Goal: Task Accomplishment & Management: Use online tool/utility

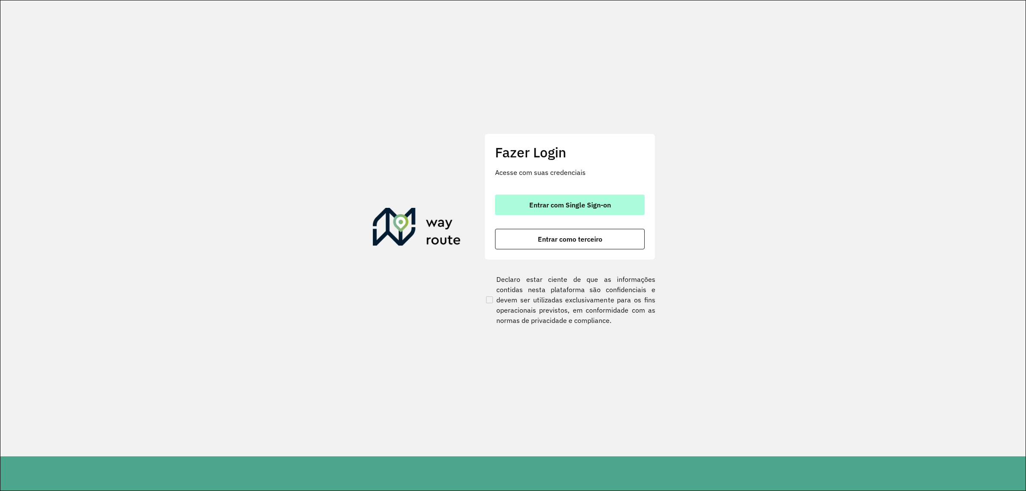
click at [599, 203] on span "Entrar com Single Sign-on" at bounding box center [570, 204] width 82 height 7
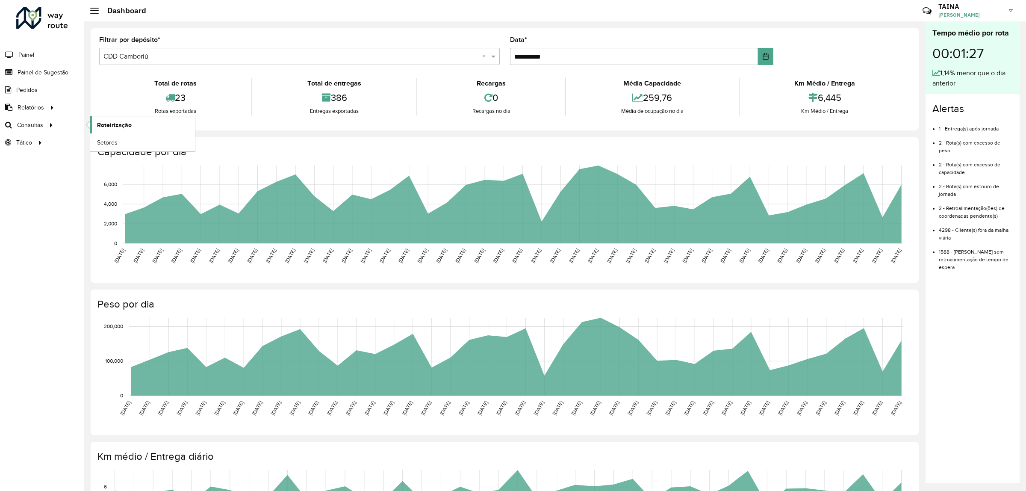
click at [105, 123] on span "Roteirização" at bounding box center [114, 125] width 35 height 9
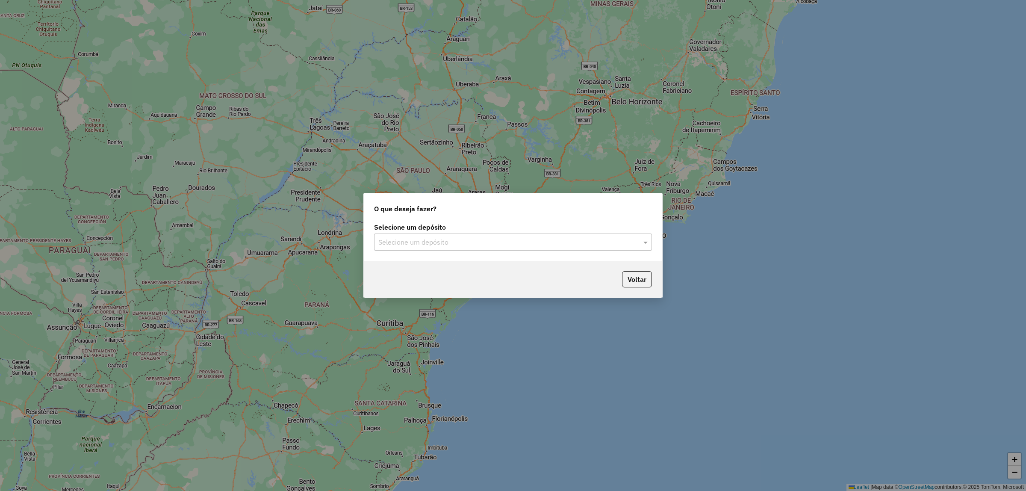
click at [172, 112] on div "O que deseja fazer? Selecione um depósito Selecione um depósito Voltar" at bounding box center [513, 245] width 1026 height 491
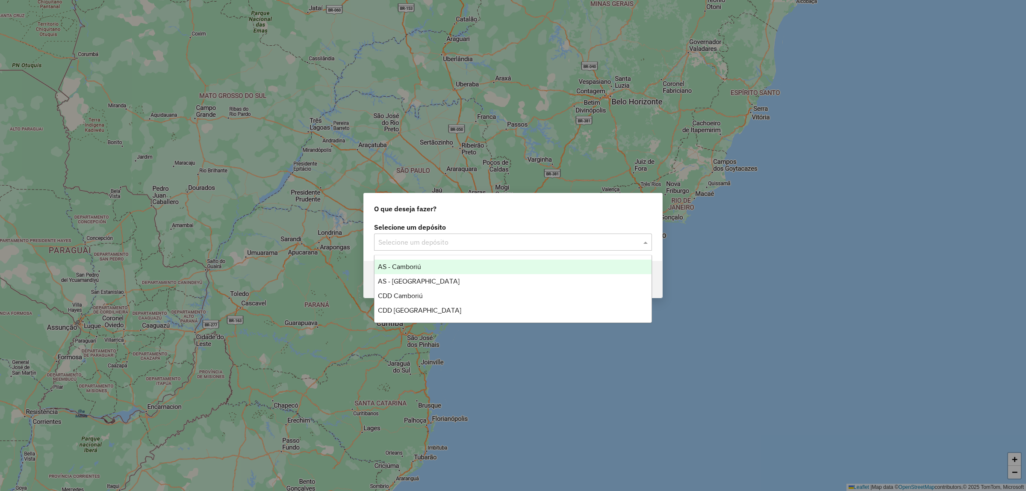
click at [422, 242] on input "text" at bounding box center [504, 242] width 252 height 10
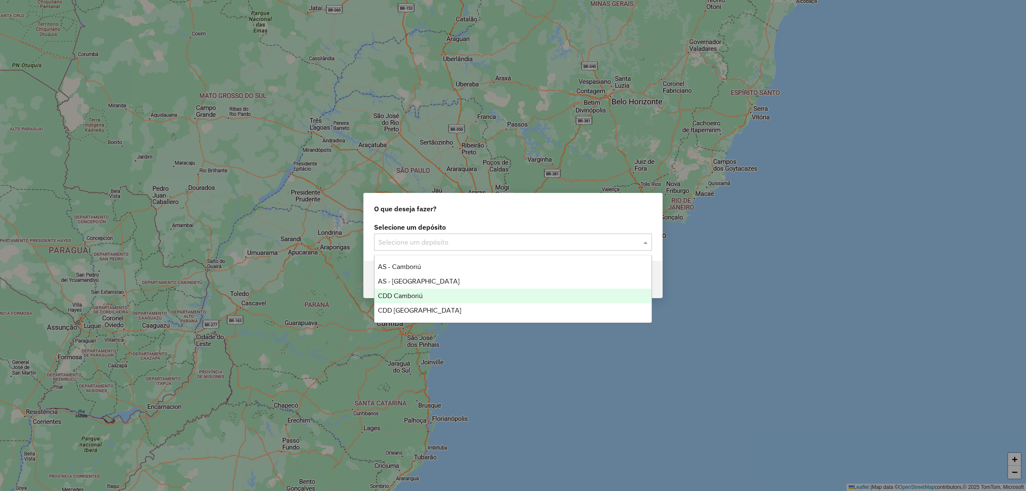
click at [429, 291] on div "CDD Camboriú" at bounding box center [513, 296] width 277 height 15
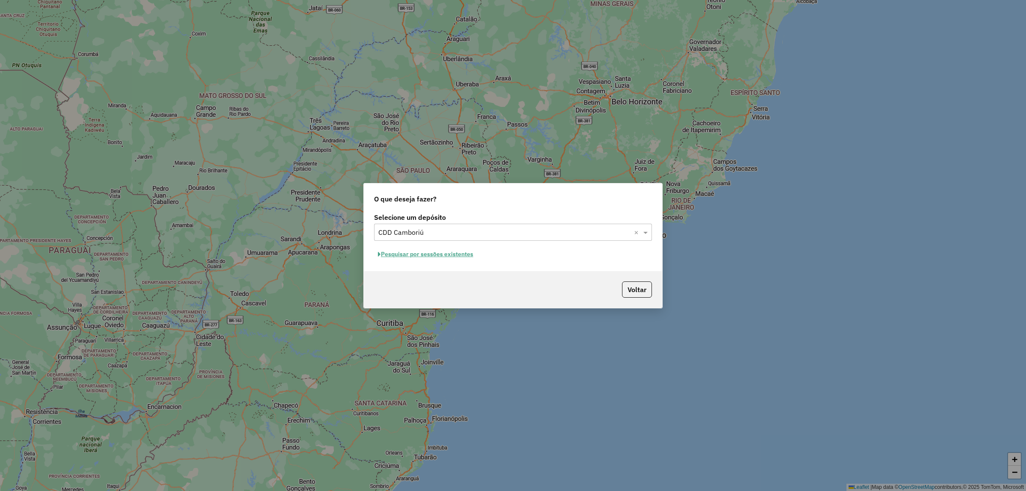
click at [467, 259] on button "Pesquisar por sessões existentes" at bounding box center [425, 254] width 103 height 13
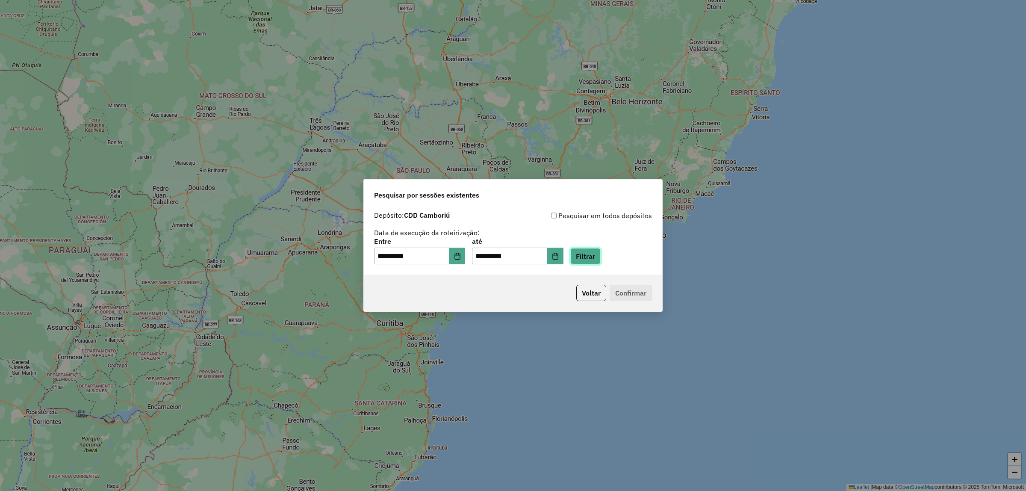
click at [595, 263] on button "Filtrar" at bounding box center [585, 256] width 30 height 16
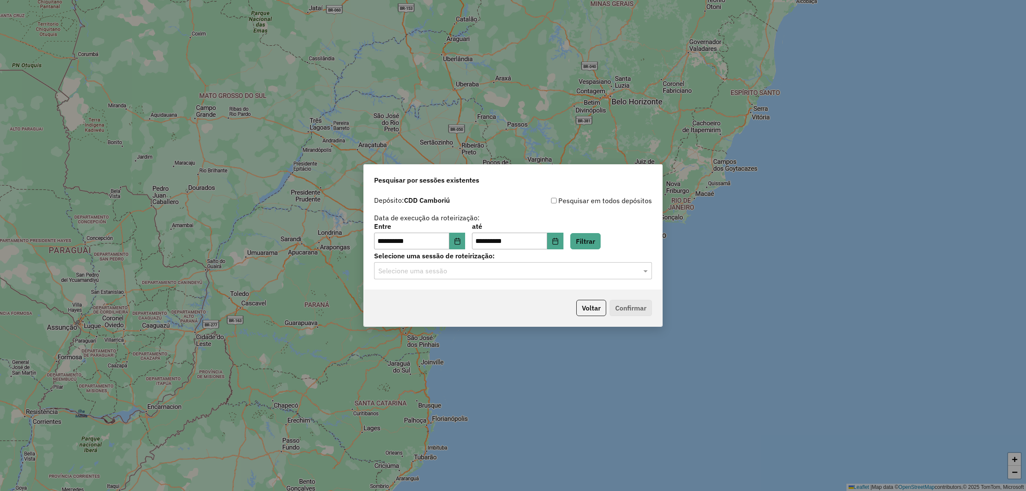
click at [505, 281] on div "**********" at bounding box center [513, 241] width 299 height 98
click at [493, 261] on div "Selecione uma sessão de roteirização: Selecione uma sessão" at bounding box center [513, 266] width 278 height 27
click at [497, 267] on input "text" at bounding box center [504, 271] width 252 height 10
click at [484, 297] on div "1230925 - 18/08/2025 17:04" at bounding box center [513, 296] width 277 height 15
click at [591, 307] on button "Voltar" at bounding box center [591, 308] width 30 height 16
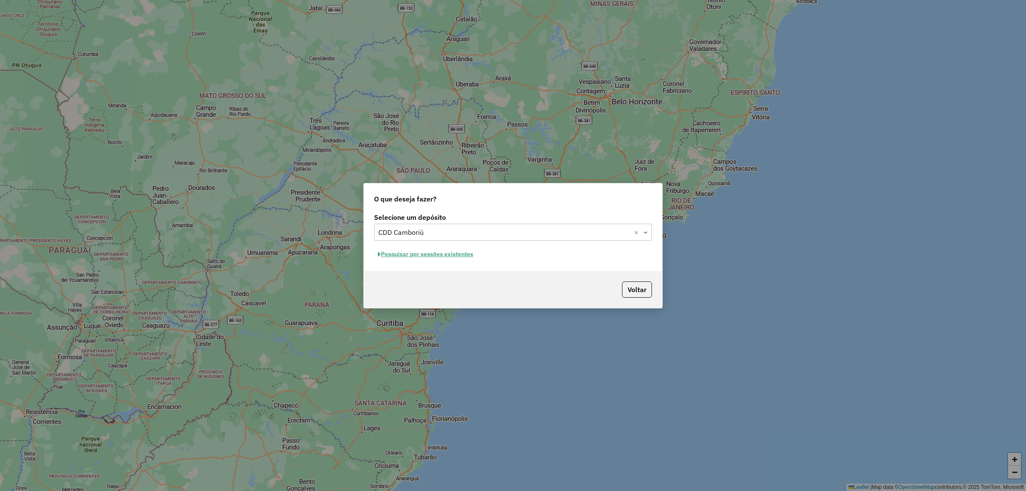
click at [425, 255] on button "Pesquisar por sessões existentes" at bounding box center [425, 254] width 103 height 13
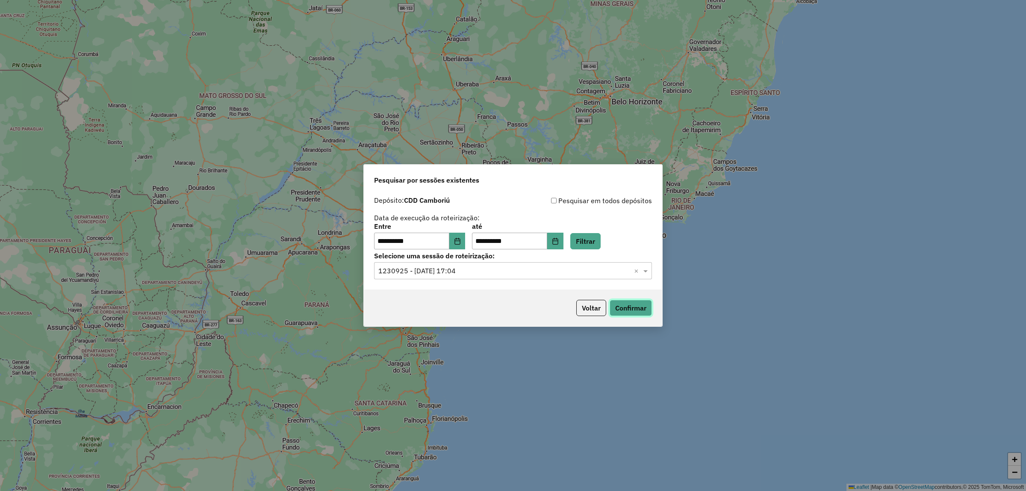
click at [621, 310] on button "Confirmar" at bounding box center [631, 308] width 42 height 16
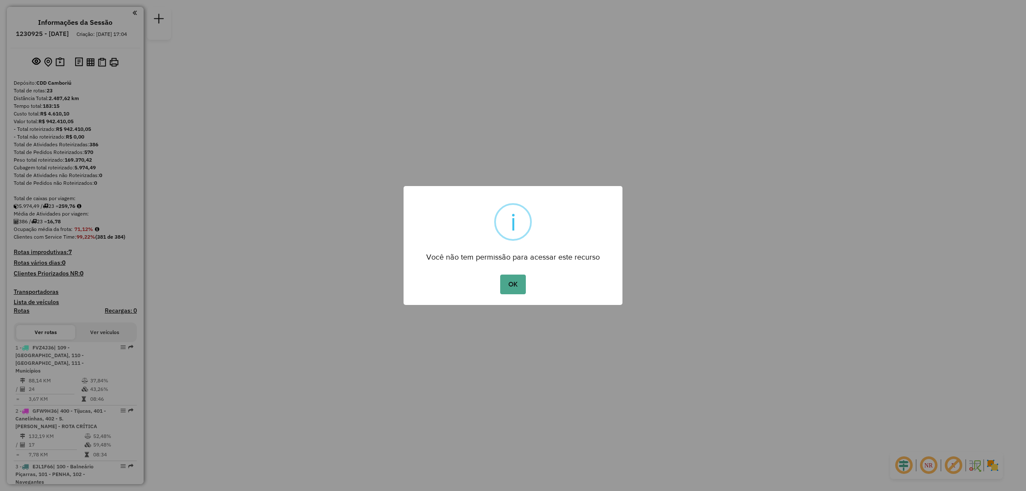
click at [595, 277] on div "OK No Cancel" at bounding box center [513, 284] width 219 height 24
click at [505, 287] on button "OK" at bounding box center [512, 285] width 25 height 20
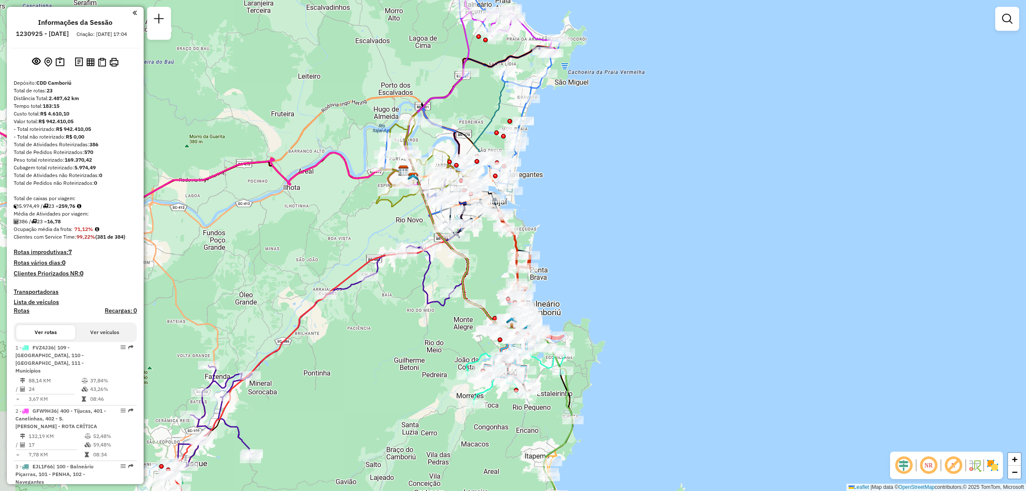
drag, startPoint x: 514, startPoint y: 166, endPoint x: 543, endPoint y: 142, distance: 37.6
click at [543, 142] on div "Janela de atendimento Grade de atendimento Capacidade Transportadoras Veículos …" at bounding box center [513, 245] width 1026 height 491
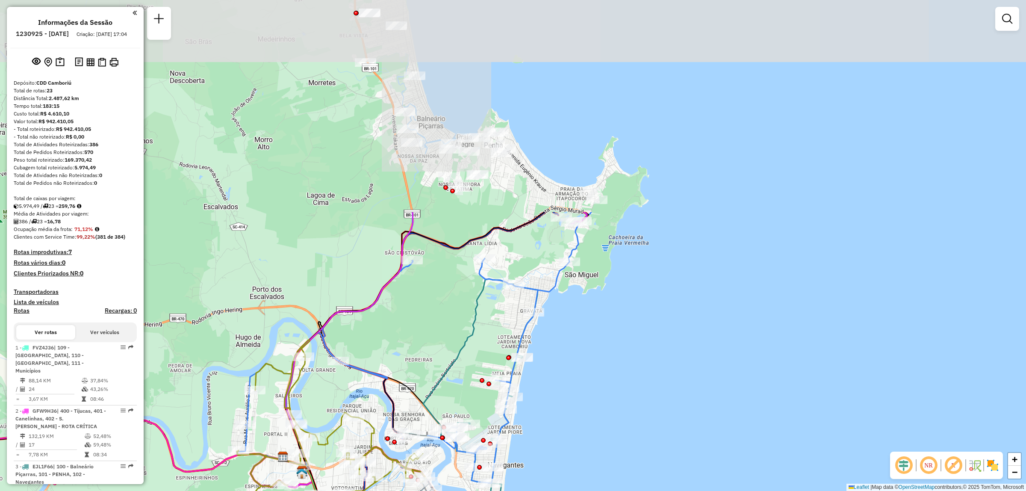
drag, startPoint x: 556, startPoint y: 75, endPoint x: 550, endPoint y: 262, distance: 187.0
click at [550, 262] on div "Janela de atendimento Grade de atendimento Capacidade Transportadoras Veículos …" at bounding box center [513, 245] width 1026 height 491
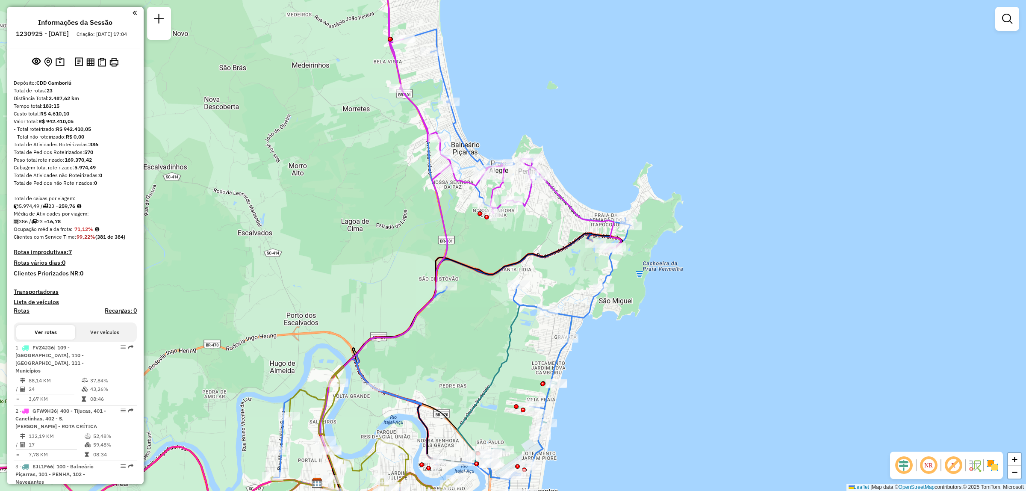
drag, startPoint x: 446, startPoint y: 90, endPoint x: 479, endPoint y: 108, distance: 37.9
click at [479, 108] on div "Janela de atendimento Grade de atendimento Capacidade Transportadoras Veículos …" at bounding box center [513, 245] width 1026 height 491
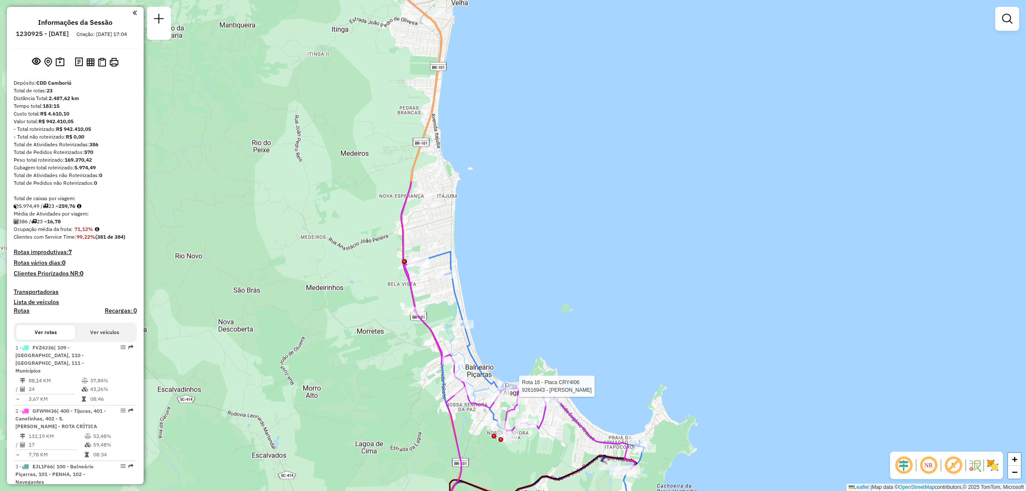
drag, startPoint x: 461, startPoint y: 56, endPoint x: 475, endPoint y: 341, distance: 285.2
click at [475, 343] on div "Rota 16 - Placa CRY4I06 92616943 - [PERSON_NAME] Janela de atendimento Grade de…" at bounding box center [513, 245] width 1026 height 491
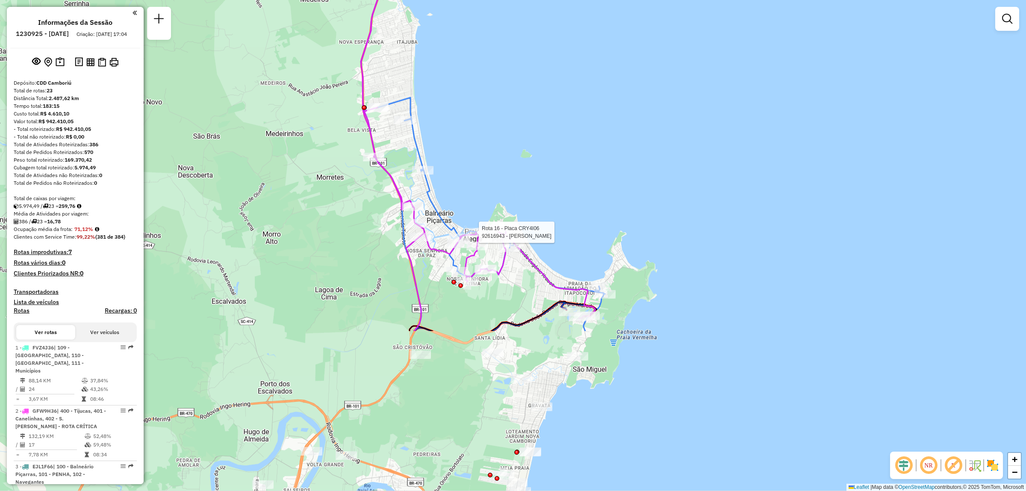
drag, startPoint x: 473, startPoint y: 357, endPoint x: 429, endPoint y: 78, distance: 282.3
click at [429, 78] on div "Rota 16 - Placa CRY4I06 92616943 - [PERSON_NAME] Janela de atendimento Grade de…" at bounding box center [513, 245] width 1026 height 491
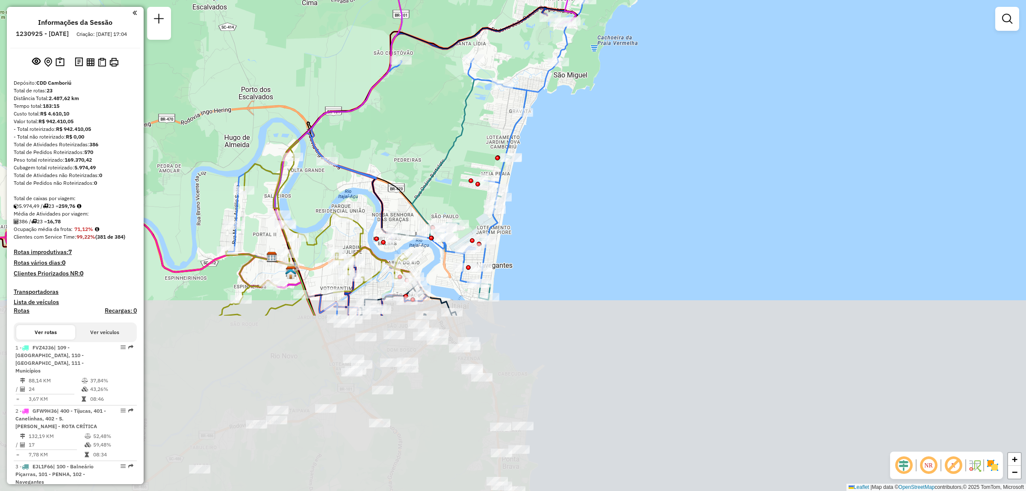
drag, startPoint x: 458, startPoint y: 298, endPoint x: 455, endPoint y: 103, distance: 195.5
click at [455, 103] on div "Rota 16 - Placa CRY4I06 92616943 - [PERSON_NAME] Janela de atendimento Grade de…" at bounding box center [513, 245] width 1026 height 491
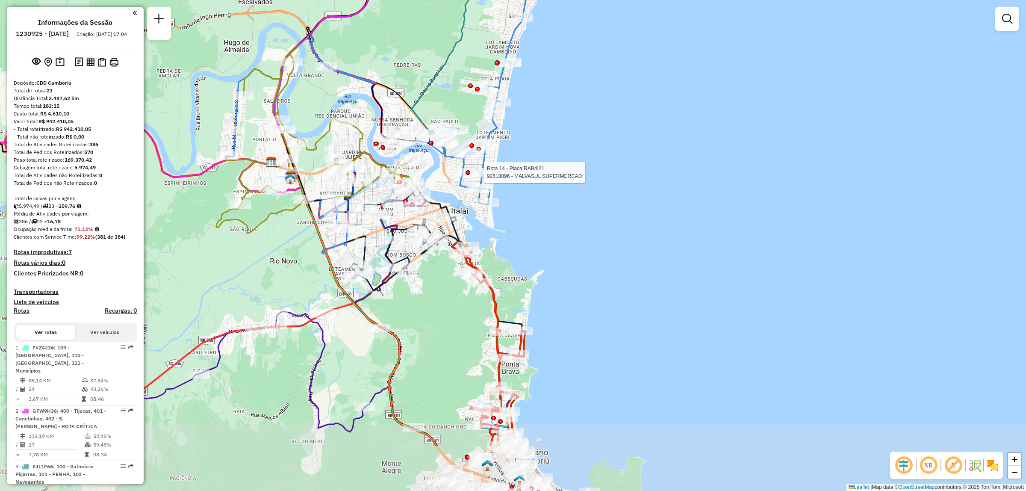
drag, startPoint x: 470, startPoint y: 254, endPoint x: 477, endPoint y: 179, distance: 76.0
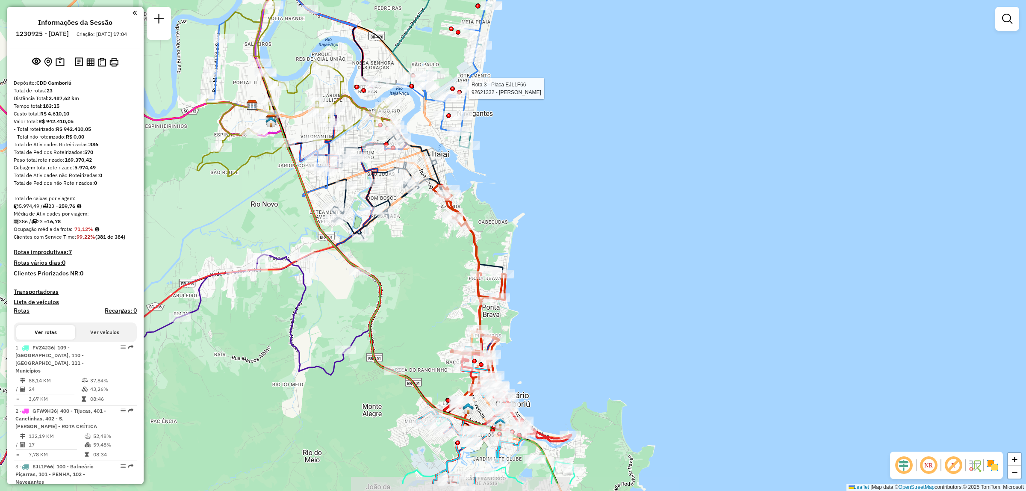
drag, startPoint x: 532, startPoint y: 266, endPoint x: 512, endPoint y: 209, distance: 60.0
click at [512, 209] on div "Rota 16 - Placa CRY4I06 92616943 - [PERSON_NAME] Rota 3 - Placa EJL1F66 9262133…" at bounding box center [513, 245] width 1026 height 491
select select "**********"
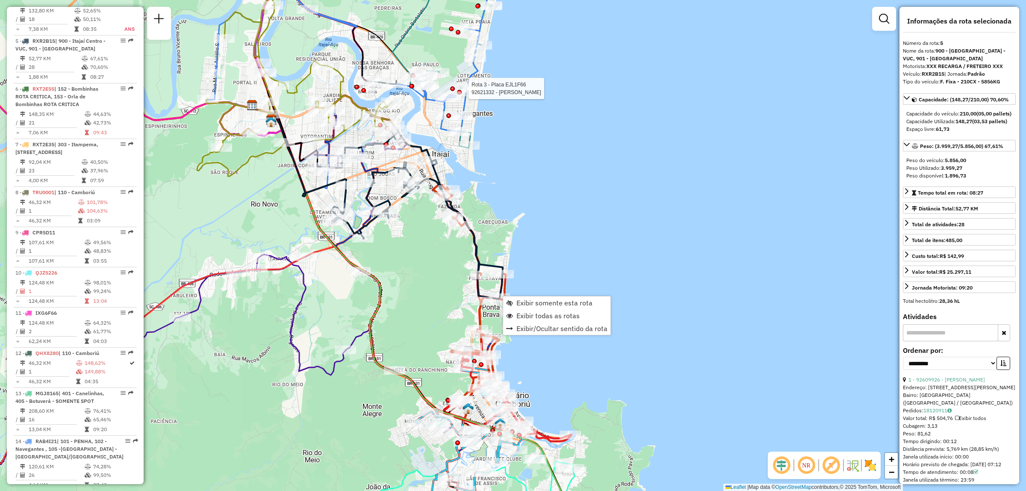
scroll to position [557, 0]
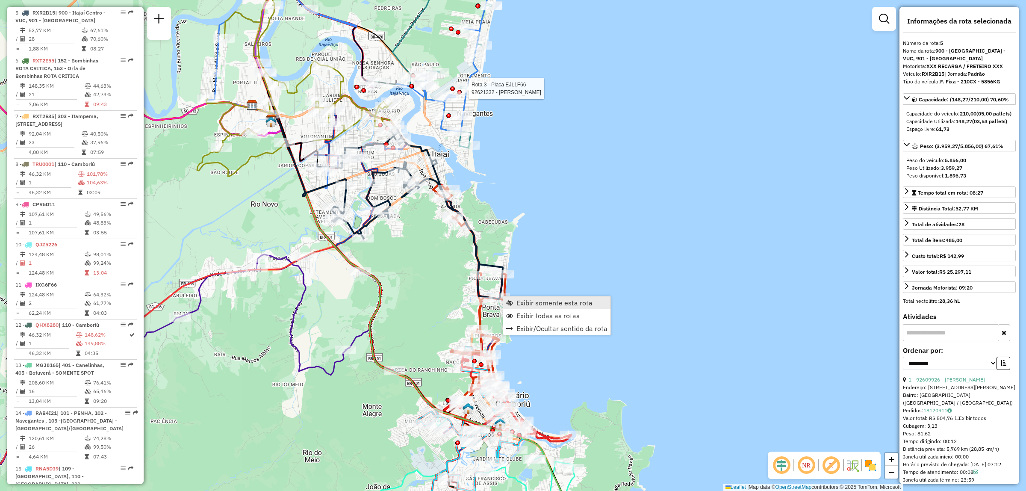
click at [520, 307] on link "Exibir somente esta rota" at bounding box center [556, 302] width 107 height 13
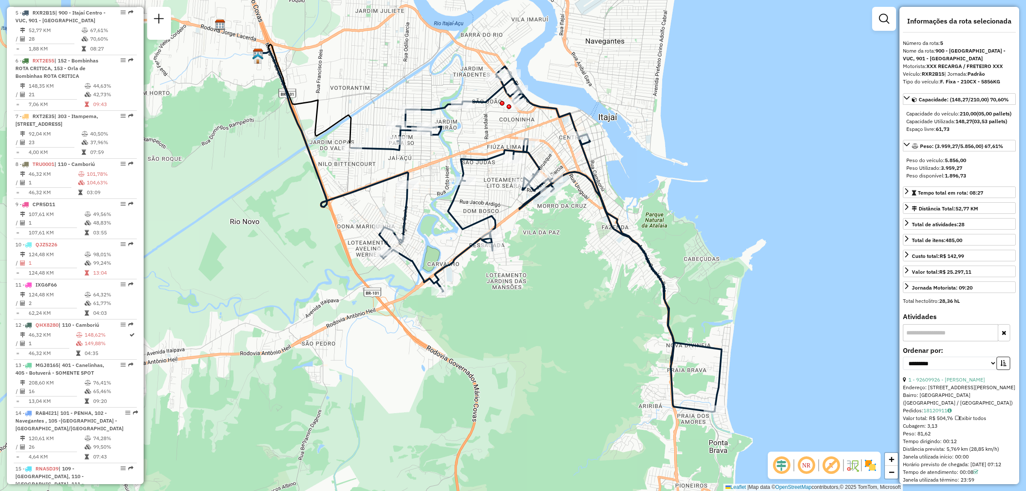
drag, startPoint x: 520, startPoint y: 307, endPoint x: 497, endPoint y: 289, distance: 29.0
click at [497, 289] on div "Janela de atendimento Grade de atendimento Capacidade Transportadoras Veículos …" at bounding box center [513, 245] width 1026 height 491
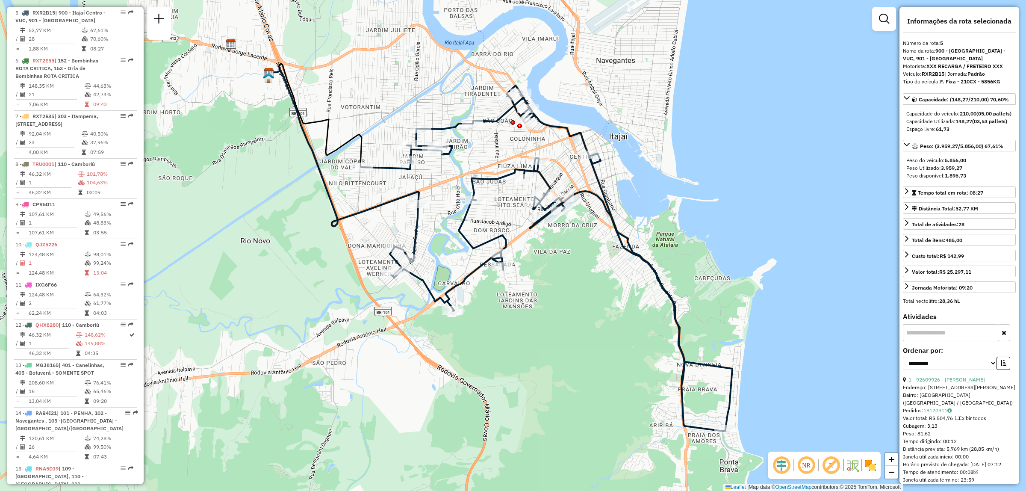
drag, startPoint x: 558, startPoint y: 309, endPoint x: 569, endPoint y: 328, distance: 22.0
click at [569, 328] on div "Janela de atendimento Grade de atendimento Capacidade Transportadoras Veículos …" at bounding box center [513, 245] width 1026 height 491
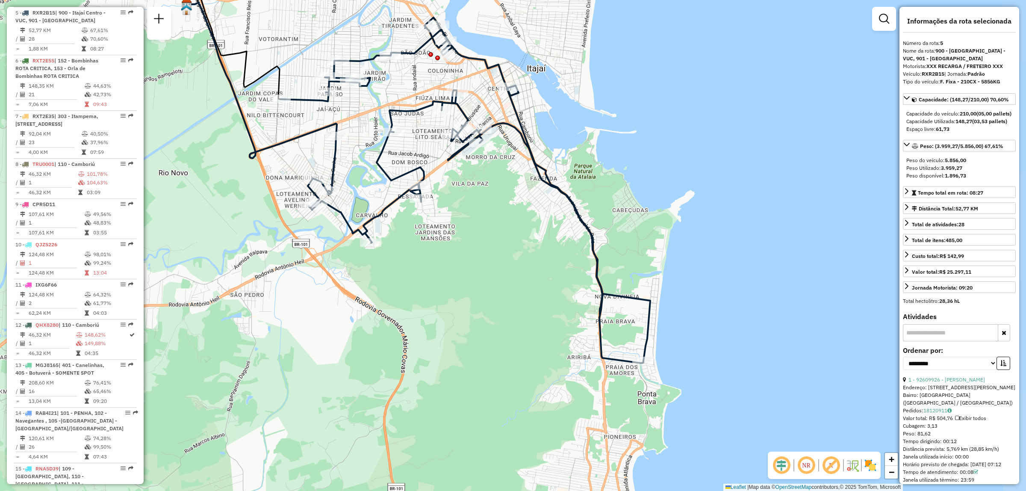
drag, startPoint x: 569, startPoint y: 328, endPoint x: 487, endPoint y: 260, distance: 106.6
click at [487, 260] on div "Janela de atendimento Grade de atendimento Capacidade Transportadoras Veículos …" at bounding box center [513, 245] width 1026 height 491
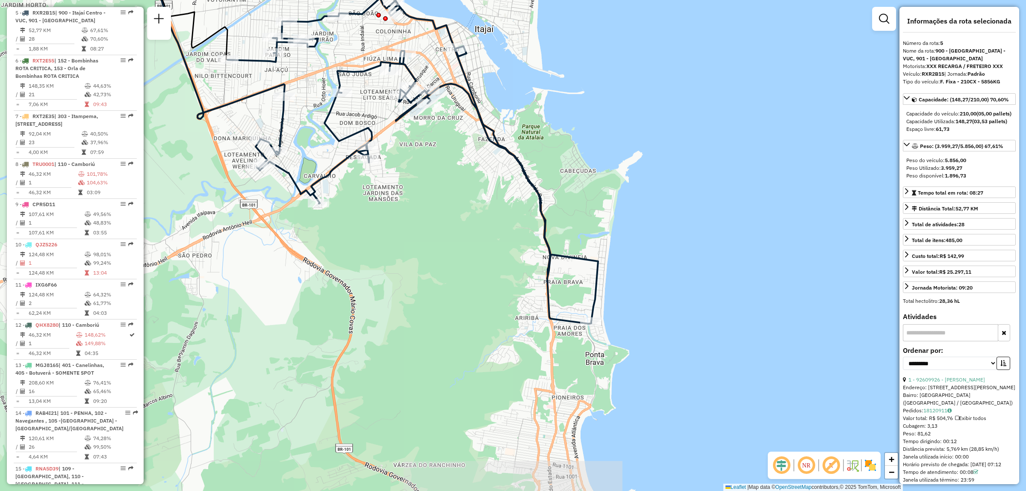
drag, startPoint x: 554, startPoint y: 335, endPoint x: 502, endPoint y: 296, distance: 65.3
click at [502, 296] on div "Janela de atendimento Grade de atendimento Capacidade Transportadoras Veículos …" at bounding box center [513, 245] width 1026 height 491
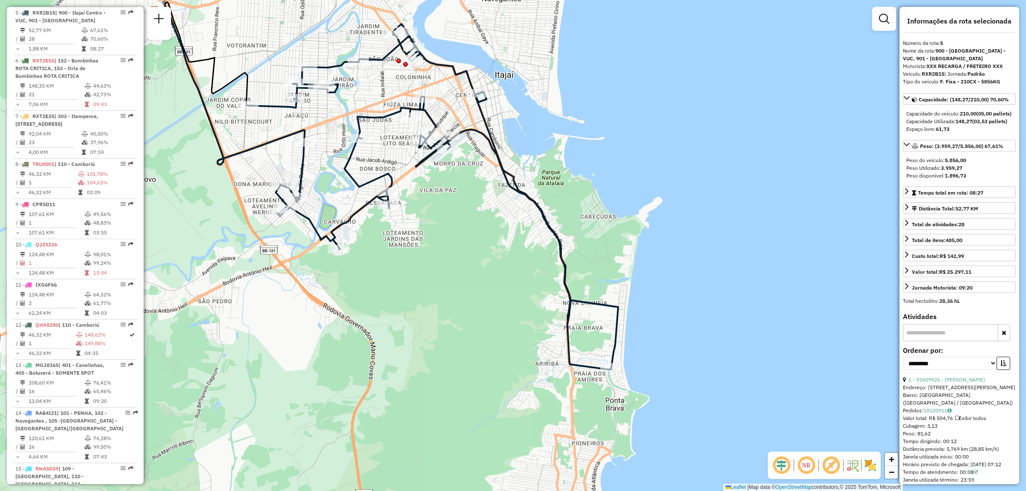
drag, startPoint x: 480, startPoint y: 242, endPoint x: 500, endPoint y: 287, distance: 49.8
click at [500, 287] on div "Janela de atendimento Grade de atendimento Capacidade Transportadoras Veículos …" at bounding box center [513, 245] width 1026 height 491
click at [416, 331] on div "Janela de atendimento Grade de atendimento Capacidade Transportadoras Veículos …" at bounding box center [513, 245] width 1026 height 491
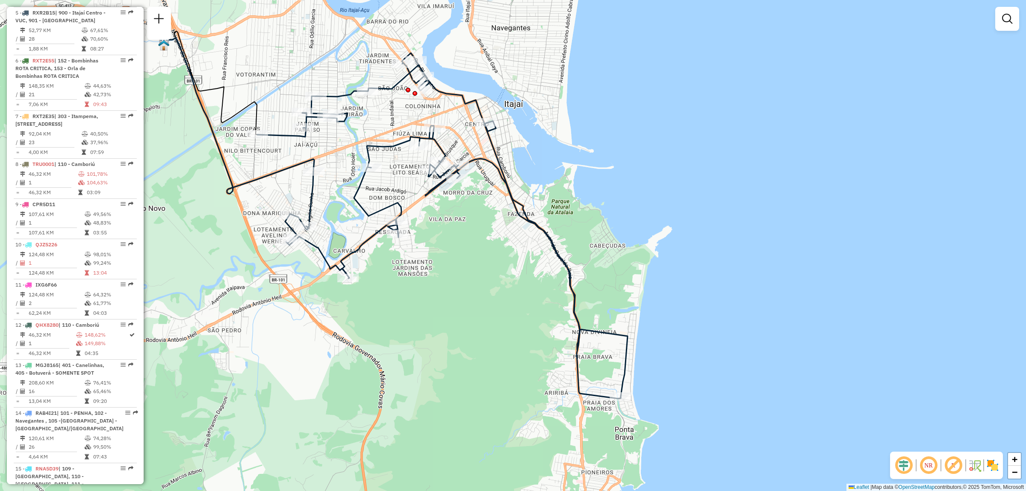
drag, startPoint x: 442, startPoint y: 279, endPoint x: 451, endPoint y: 308, distance: 30.6
click at [451, 308] on div "Janela de atendimento Grade de atendimento Capacidade Transportadoras Veículos …" at bounding box center [513, 245] width 1026 height 491
select select "**********"
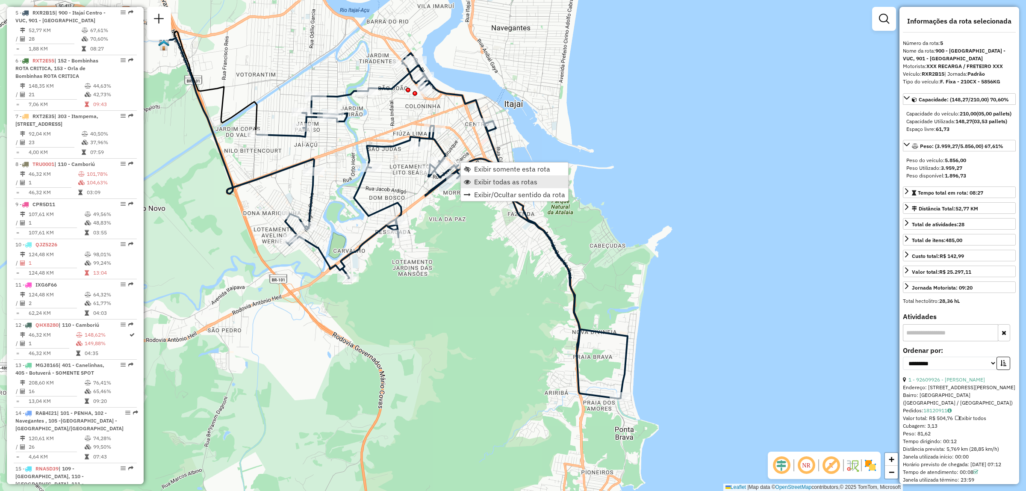
click at [498, 186] on link "Exibir todas as rotas" at bounding box center [514, 181] width 107 height 13
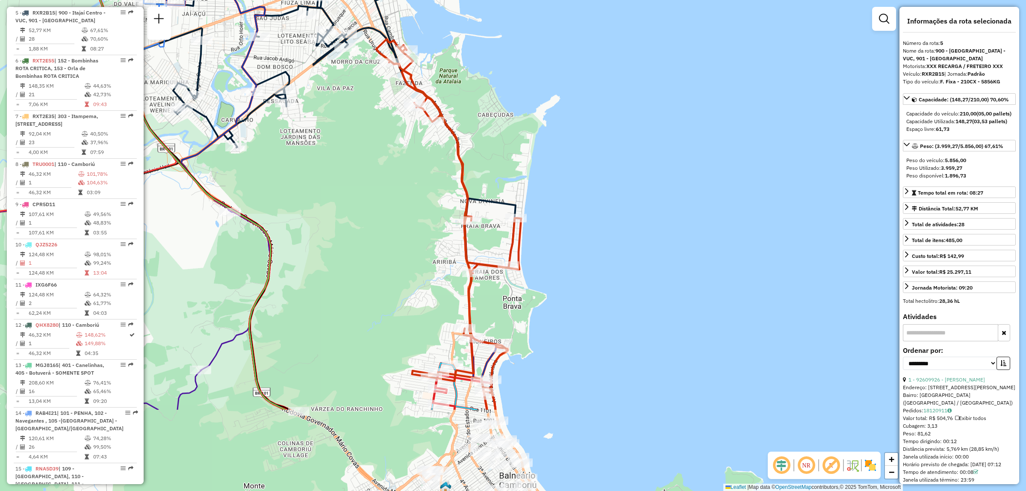
drag, startPoint x: 539, startPoint y: 341, endPoint x: 427, endPoint y: 210, distance: 172.3
click at [427, 210] on div "Janela de atendimento Grade de atendimento Capacidade Transportadoras Veículos …" at bounding box center [513, 245] width 1026 height 491
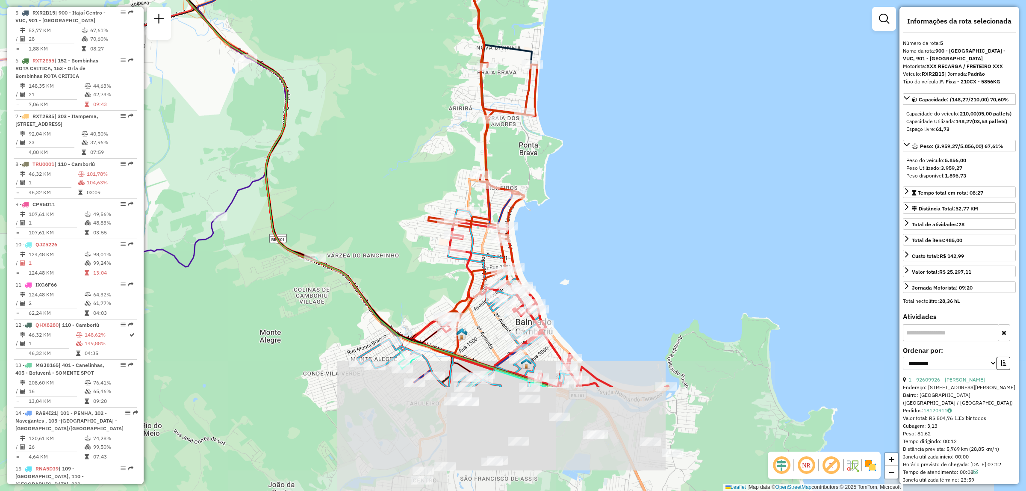
drag, startPoint x: 510, startPoint y: 315, endPoint x: 526, endPoint y: 161, distance: 154.4
click at [526, 161] on div "Janela de atendimento Grade de atendimento Capacidade Transportadoras Veículos …" at bounding box center [513, 245] width 1026 height 491
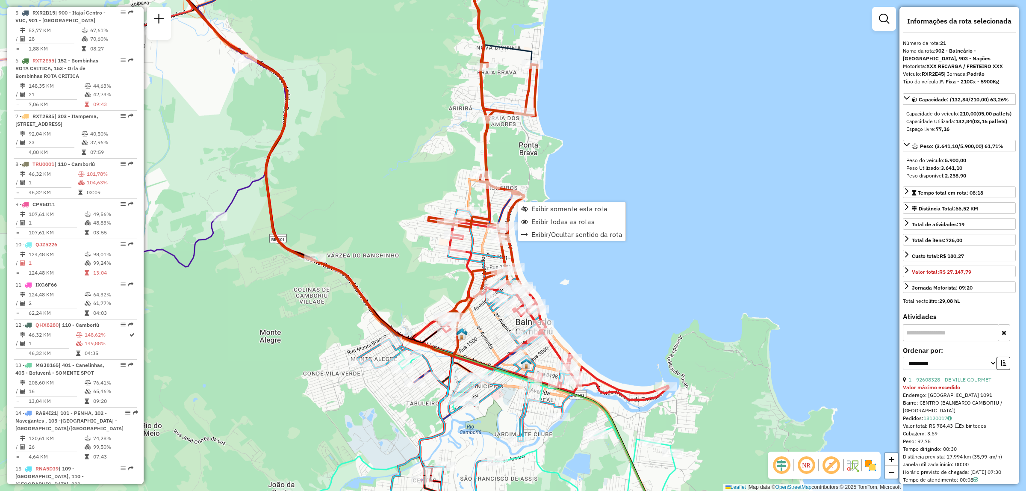
scroll to position [1082, 0]
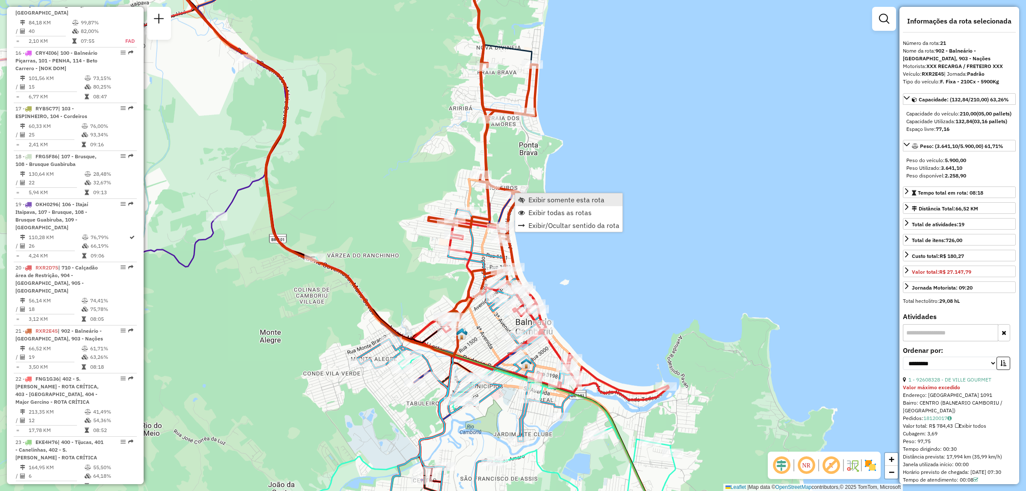
click at [534, 204] on link "Exibir somente esta rota" at bounding box center [568, 199] width 107 height 13
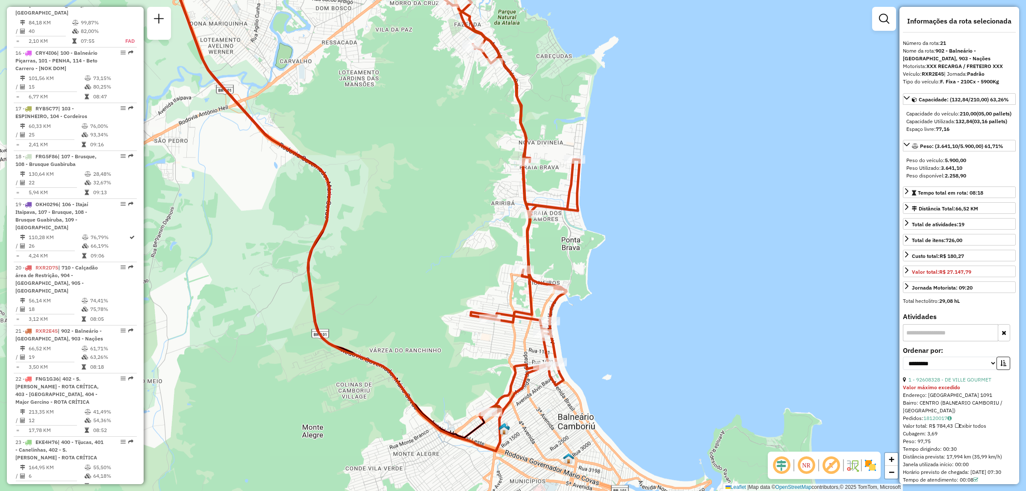
drag, startPoint x: 580, startPoint y: 278, endPoint x: 480, endPoint y: 212, distance: 120.4
click at [480, 212] on div "Janela de atendimento Grade de atendimento Capacidade Transportadoras Veículos …" at bounding box center [513, 245] width 1026 height 491
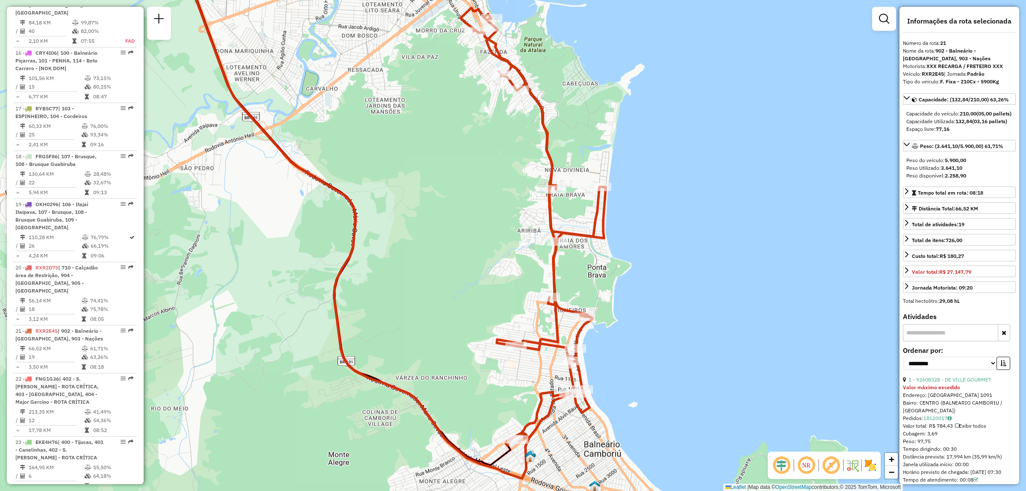
drag, startPoint x: 480, startPoint y: 212, endPoint x: 506, endPoint y: 239, distance: 37.8
click at [506, 239] on div "Janela de atendimento Grade de atendimento Capacidade Transportadoras Veículos …" at bounding box center [513, 245] width 1026 height 491
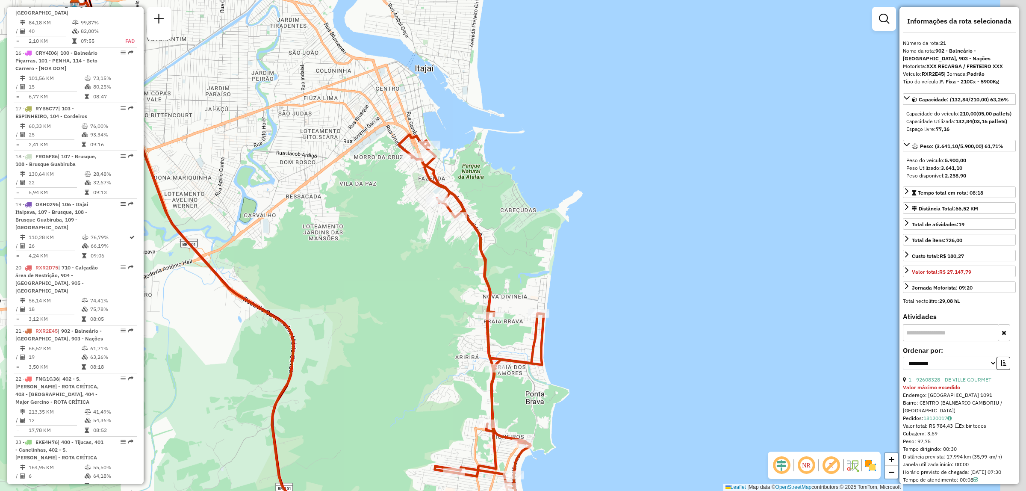
drag, startPoint x: 496, startPoint y: 303, endPoint x: 411, endPoint y: 183, distance: 146.7
click at [411, 183] on div "Janela de atendimento Grade de atendimento Capacidade Transportadoras Veículos …" at bounding box center [513, 245] width 1026 height 491
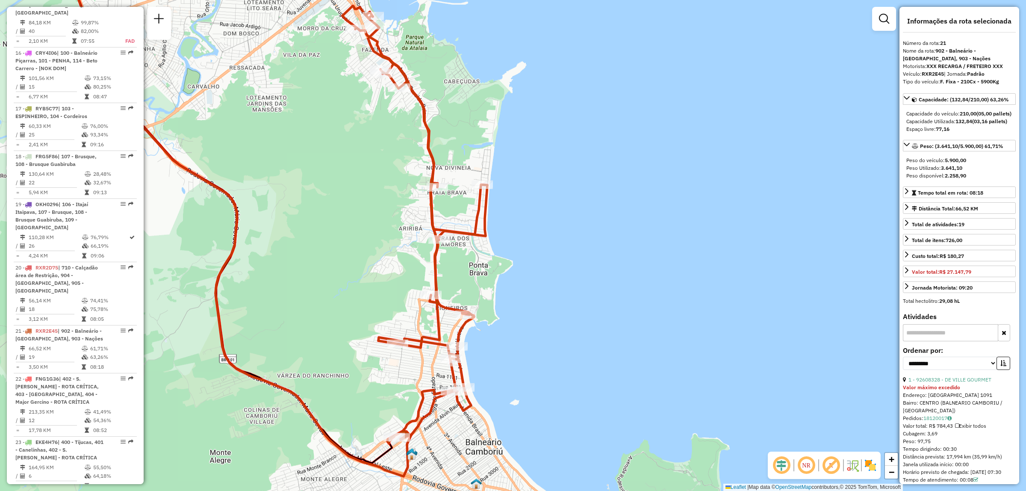
drag, startPoint x: 460, startPoint y: 230, endPoint x: 497, endPoint y: 233, distance: 37.3
click at [497, 233] on div "Janela de atendimento Grade de atendimento Capacidade Transportadoras Veículos …" at bounding box center [513, 245] width 1026 height 491
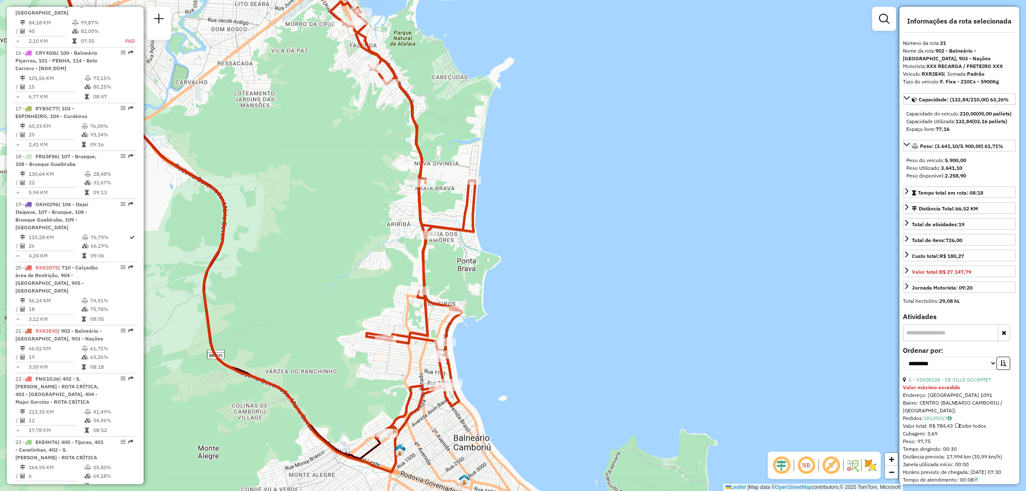
drag, startPoint x: 359, startPoint y: 299, endPoint x: 351, endPoint y: 294, distance: 9.6
click at [351, 294] on div "Janela de atendimento Grade de atendimento Capacidade Transportadoras Veículos …" at bounding box center [513, 245] width 1026 height 491
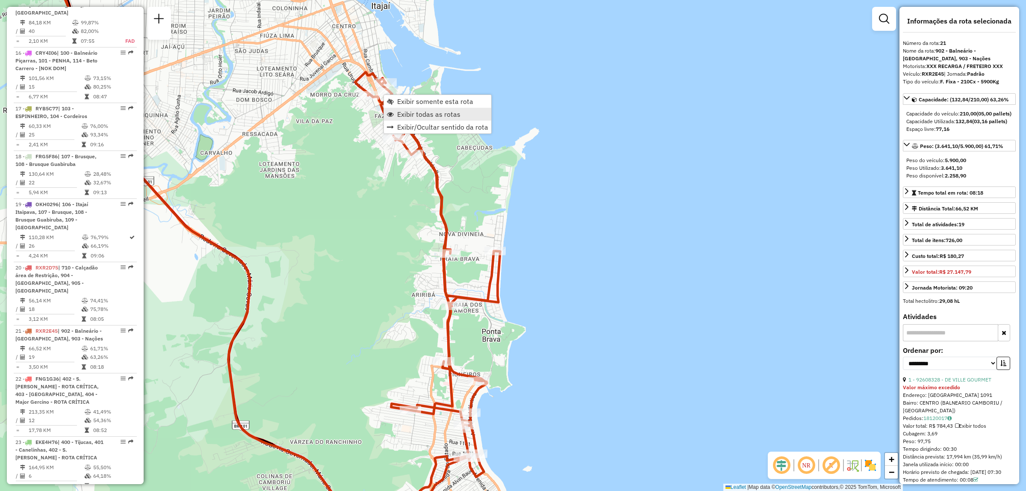
click at [420, 114] on span "Exibir todas as rotas" at bounding box center [428, 114] width 63 height 7
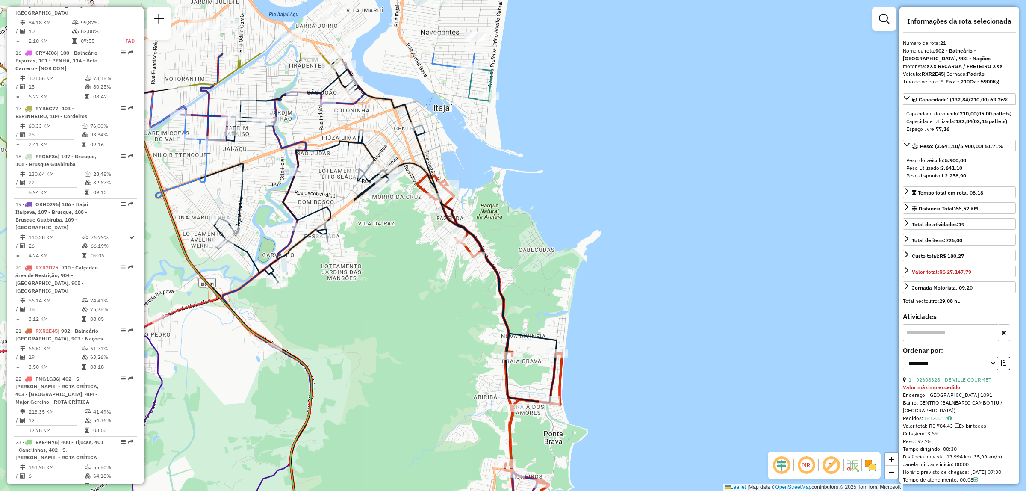
drag, startPoint x: 364, startPoint y: 199, endPoint x: 426, endPoint y: 301, distance: 119.6
click at [426, 301] on div "Janela de atendimento Grade de atendimento Capacidade Transportadoras Veículos …" at bounding box center [513, 245] width 1026 height 491
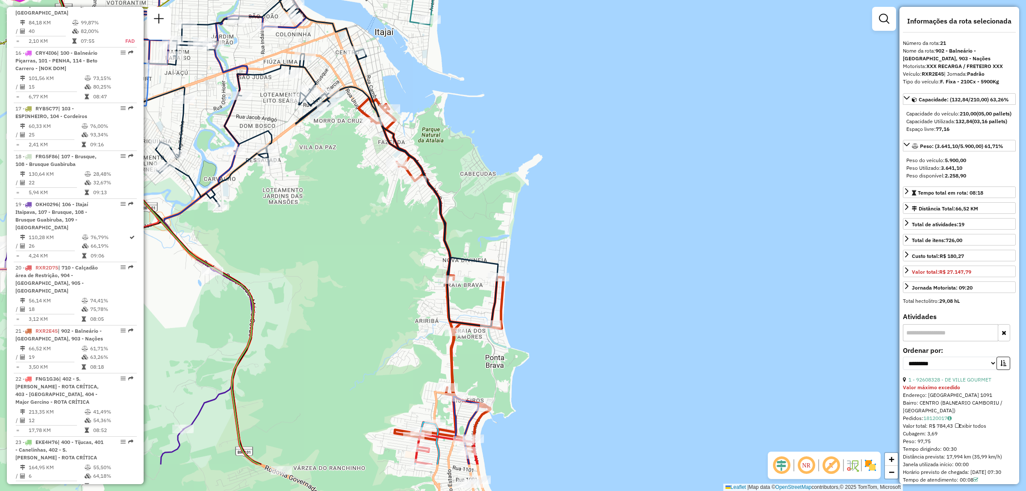
drag, startPoint x: 437, startPoint y: 299, endPoint x: 379, endPoint y: 222, distance: 96.1
click at [379, 222] on div "Janela de atendimento Grade de atendimento Capacidade Transportadoras Veículos …" at bounding box center [513, 245] width 1026 height 491
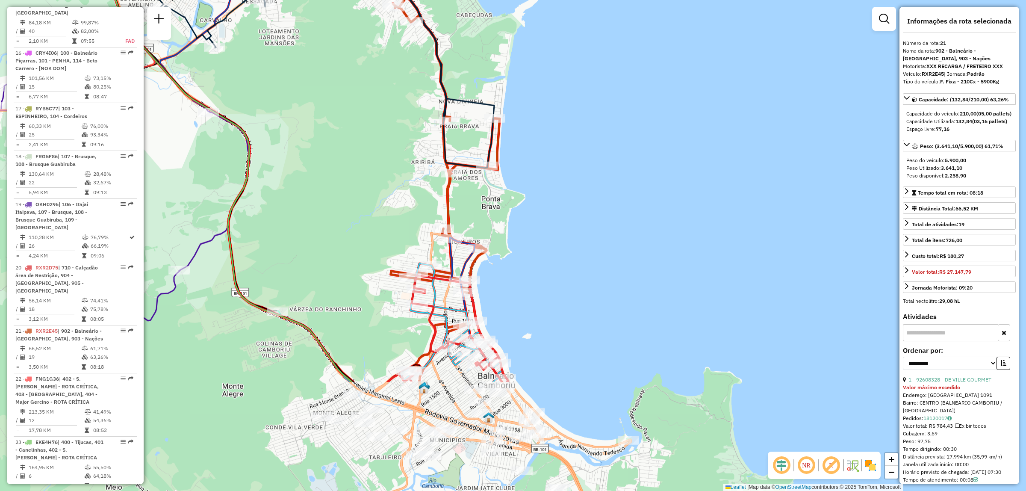
drag, startPoint x: 392, startPoint y: 325, endPoint x: 388, endPoint y: 165, distance: 160.8
click at [388, 165] on div "Janela de atendimento Grade de atendimento Capacidade Transportadoras Veículos …" at bounding box center [513, 245] width 1026 height 491
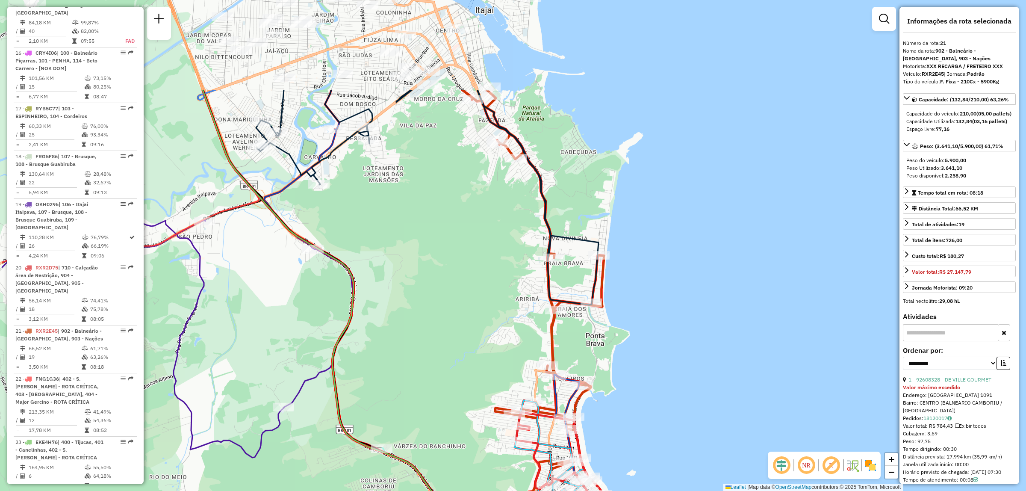
drag, startPoint x: 433, startPoint y: 200, endPoint x: 498, endPoint y: 309, distance: 127.5
click at [498, 309] on div "Janela de atendimento Grade de atendimento Capacidade Transportadoras Veículos …" at bounding box center [513, 245] width 1026 height 491
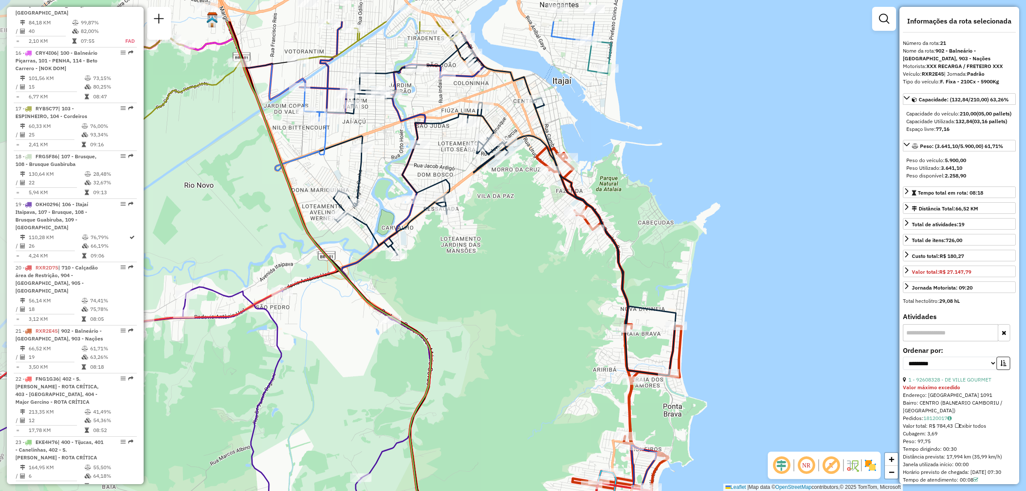
drag, startPoint x: 390, startPoint y: 202, endPoint x: 467, endPoint y: 272, distance: 104.7
click at [467, 272] on div "Janela de atendimento Grade de atendimento Capacidade Transportadoras Veículos …" at bounding box center [513, 245] width 1026 height 491
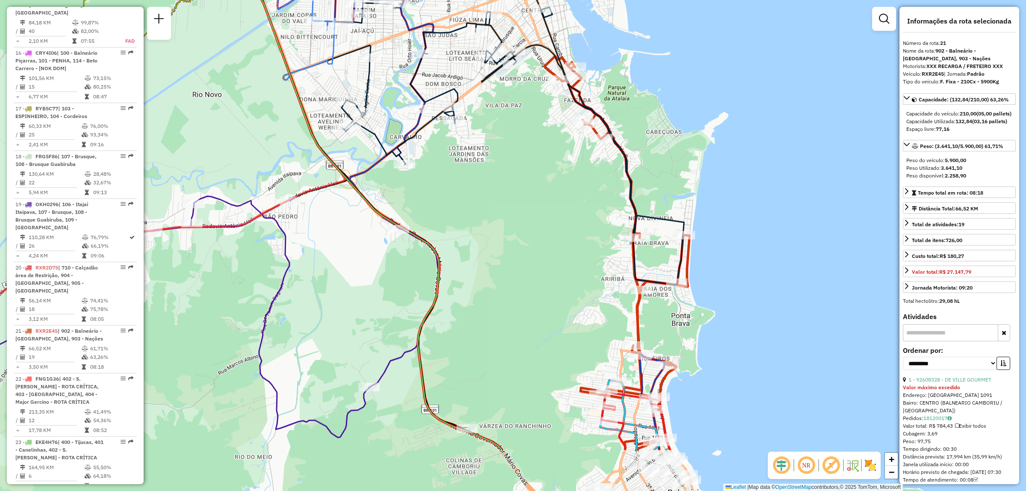
drag, startPoint x: 467, startPoint y: 272, endPoint x: 475, endPoint y: 182, distance: 91.0
click at [475, 182] on div "Janela de atendimento Grade de atendimento Capacidade Transportadoras Veículos …" at bounding box center [513, 245] width 1026 height 491
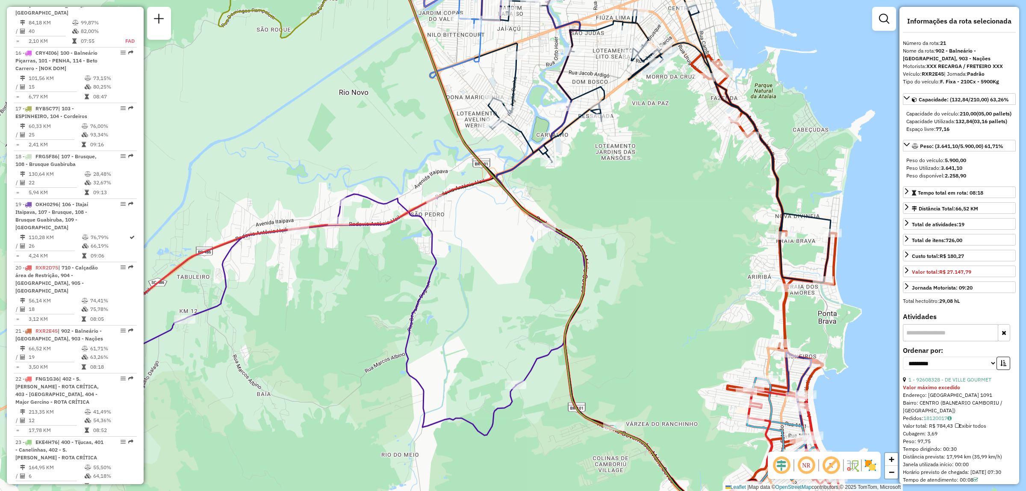
drag, startPoint x: 257, startPoint y: 300, endPoint x: 400, endPoint y: 297, distance: 142.4
click at [400, 297] on div "Janela de atendimento Grade de atendimento Capacidade Transportadoras Veículos …" at bounding box center [513, 245] width 1026 height 491
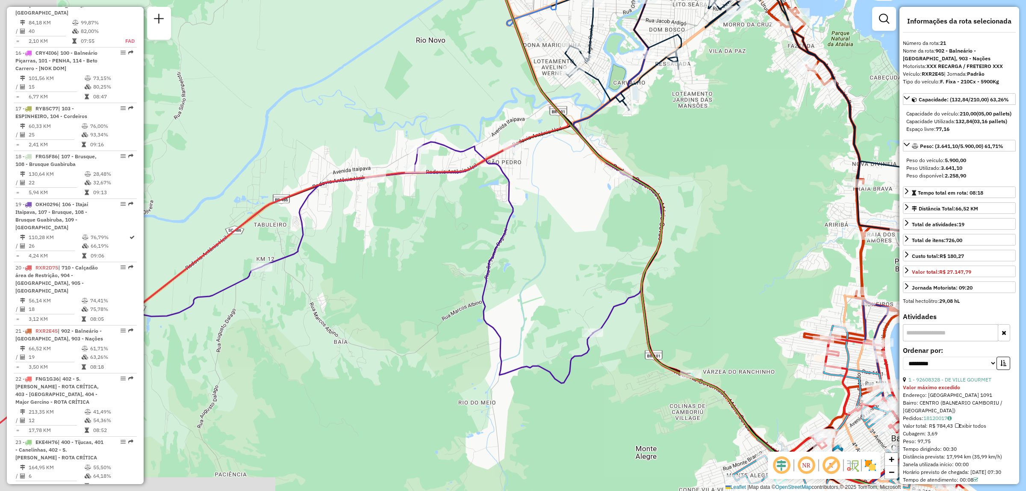
drag, startPoint x: 320, startPoint y: 290, endPoint x: 398, endPoint y: 236, distance: 94.7
click at [398, 236] on div "Janela de atendimento Grade de atendimento Capacidade Transportadoras Veículos …" at bounding box center [513, 245] width 1026 height 491
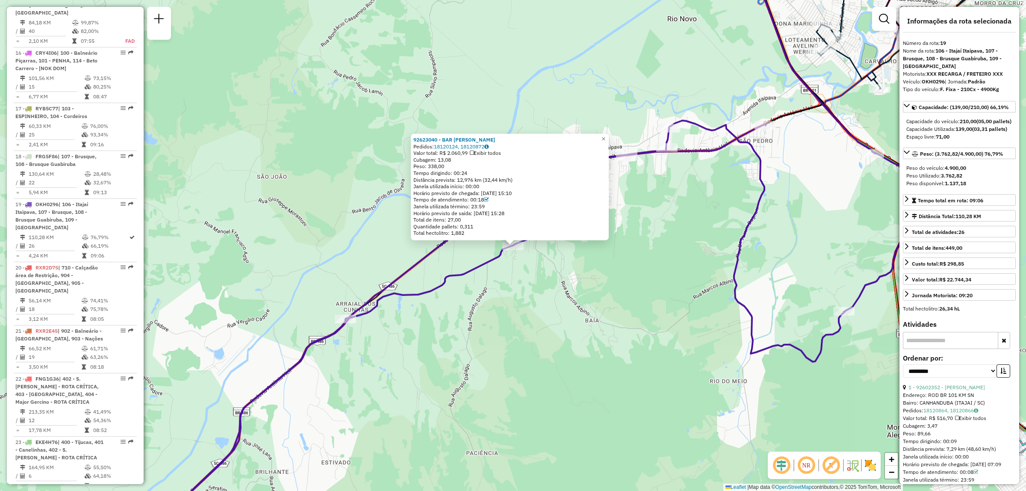
click at [450, 340] on div "92623040 - BAR [PERSON_NAME]: 18120124, 18120872 Valor total: R$ 2.060,99 Exibi…" at bounding box center [513, 245] width 1026 height 491
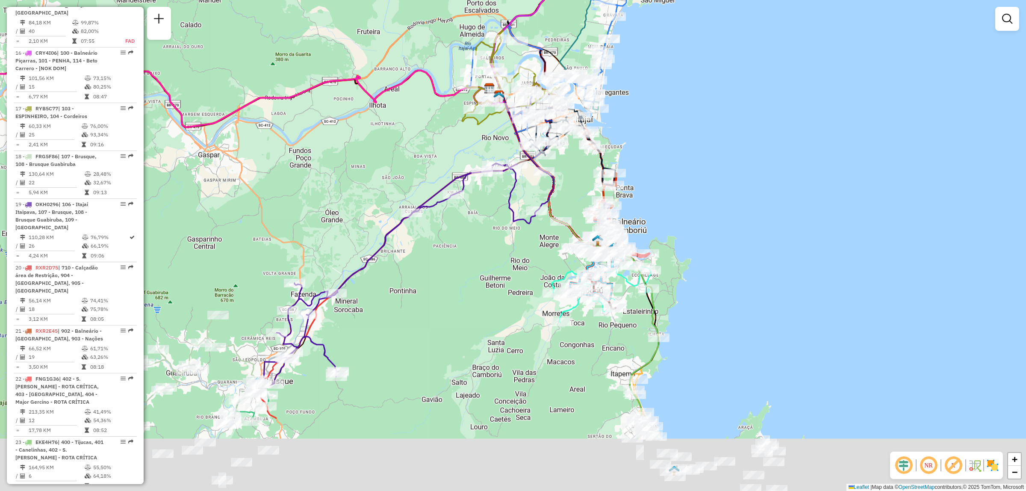
drag, startPoint x: 455, startPoint y: 384, endPoint x: 442, endPoint y: 262, distance: 122.6
click at [442, 262] on div "Janela de atendimento Grade de atendimento Capacidade Transportadoras Veículos …" at bounding box center [513, 245] width 1026 height 491
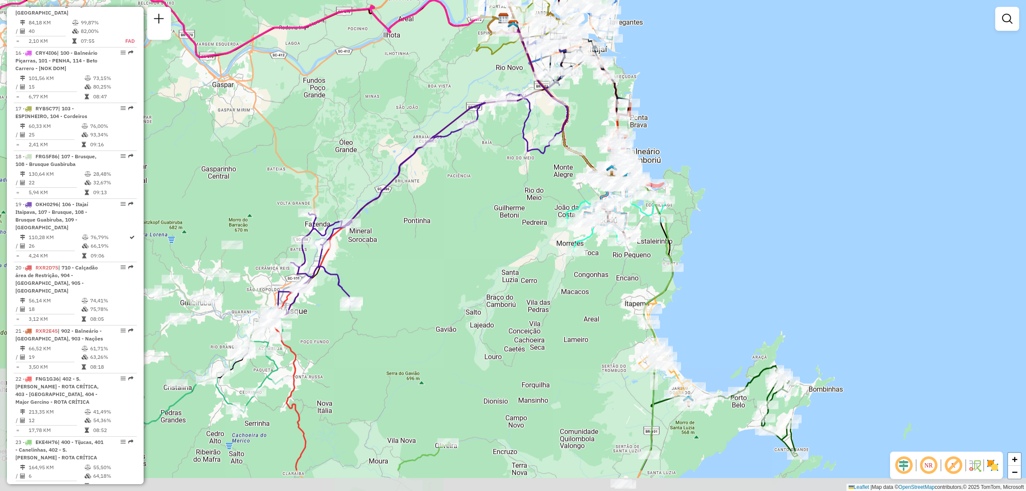
drag, startPoint x: 446, startPoint y: 323, endPoint x: 460, endPoint y: 257, distance: 67.4
click at [460, 257] on div "Janela de atendimento Grade de atendimento Capacidade Transportadoras Veículos …" at bounding box center [513, 245] width 1026 height 491
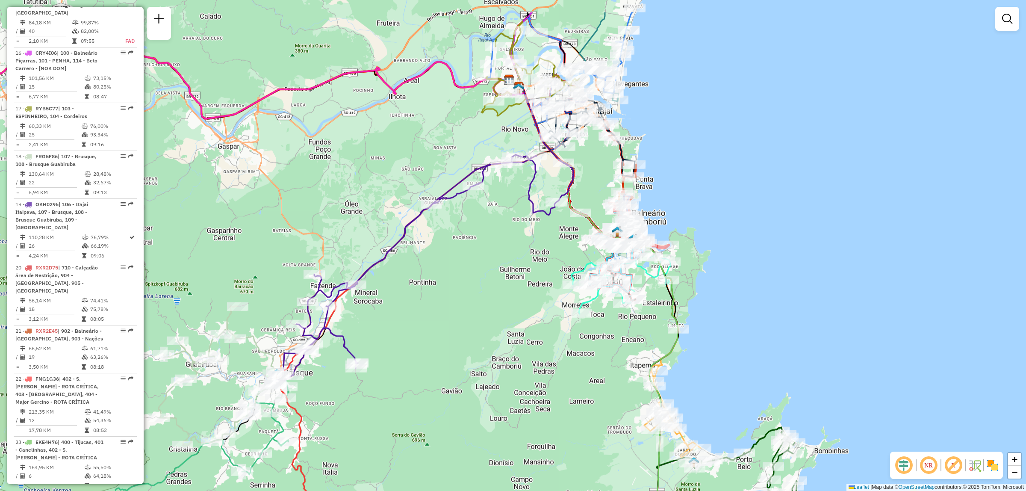
drag, startPoint x: 473, startPoint y: 213, endPoint x: 479, endPoint y: 275, distance: 61.8
click at [479, 275] on div "Janela de atendimento Grade de atendimento Capacidade Transportadoras Veículos …" at bounding box center [513, 245] width 1026 height 491
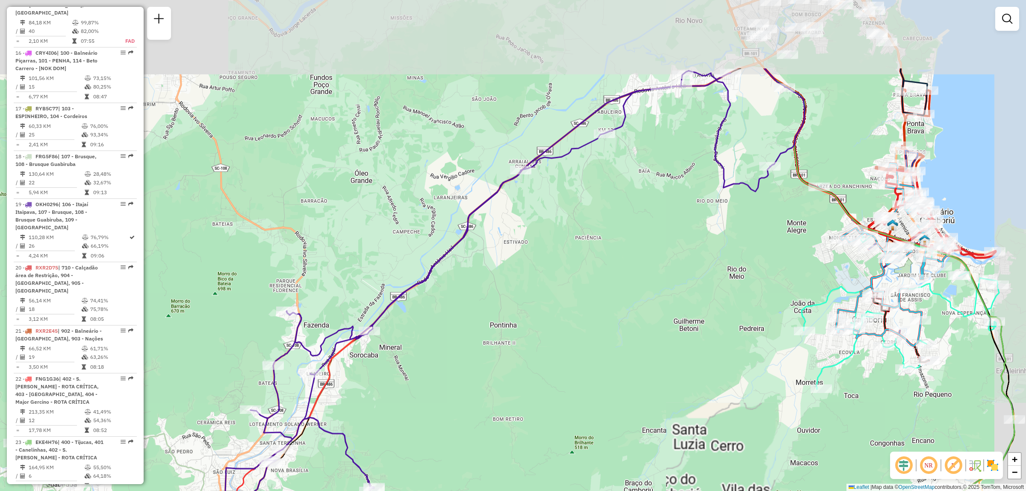
drag, startPoint x: 507, startPoint y: 208, endPoint x: 458, endPoint y: 326, distance: 127.3
click at [458, 326] on div "Janela de atendimento Grade de atendimento Capacidade Transportadoras Veículos …" at bounding box center [513, 245] width 1026 height 491
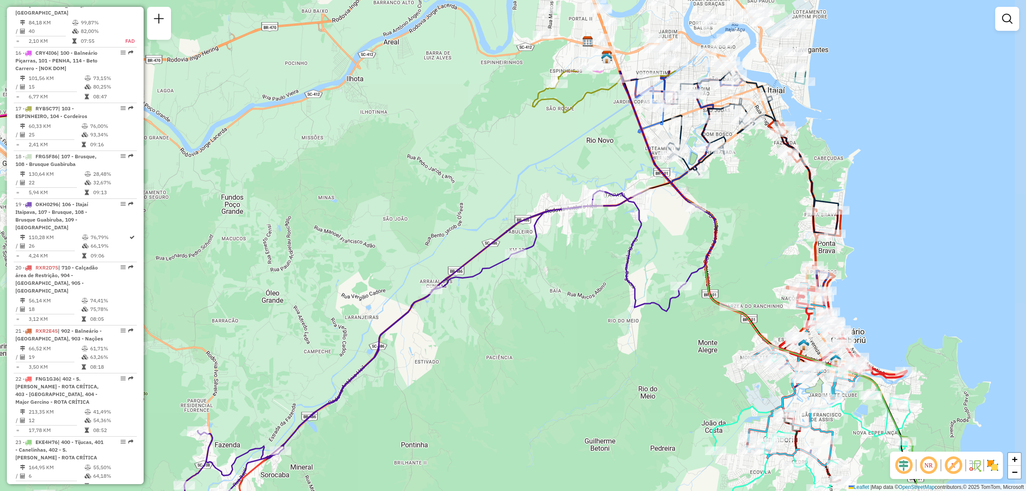
drag, startPoint x: 605, startPoint y: 206, endPoint x: 514, endPoint y: 323, distance: 148.2
click at [514, 323] on div "Janela de atendimento Grade de atendimento Capacidade Transportadoras Veículos …" at bounding box center [513, 245] width 1026 height 491
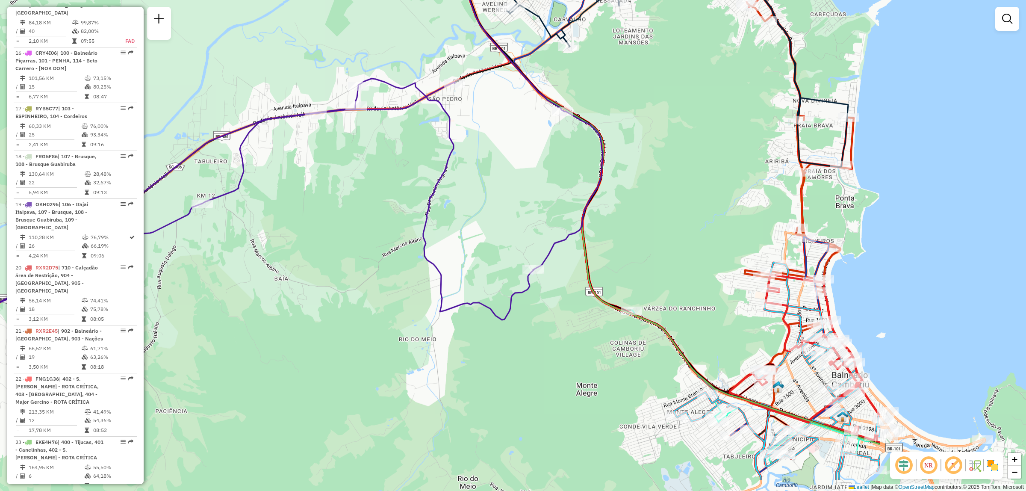
drag, startPoint x: 822, startPoint y: 364, endPoint x: 573, endPoint y: 303, distance: 255.8
click at [573, 303] on div "Janela de atendimento Grade de atendimento Capacidade Transportadoras Veículos …" at bounding box center [513, 245] width 1026 height 491
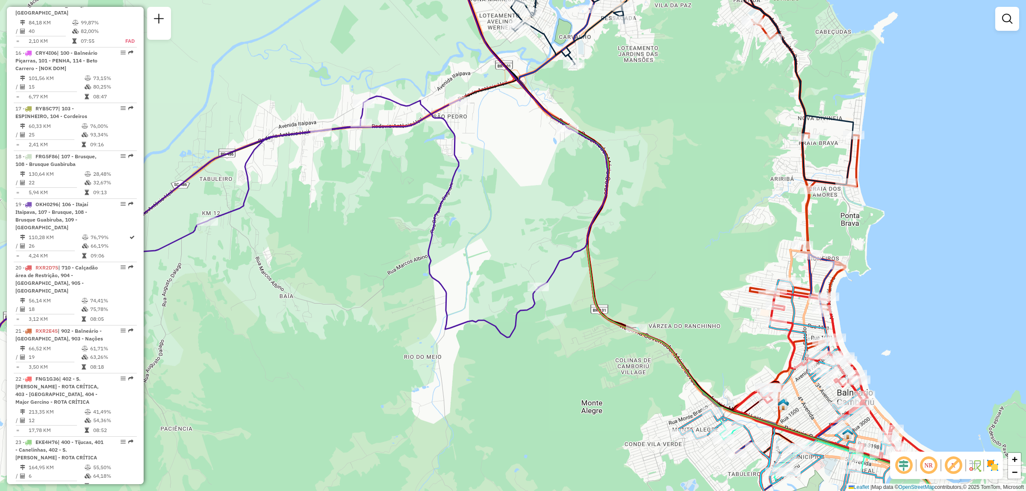
drag, startPoint x: 555, startPoint y: 356, endPoint x: 560, endPoint y: 373, distance: 18.3
click at [560, 373] on div "Janela de atendimento Grade de atendimento Capacidade Transportadoras Veículos …" at bounding box center [513, 245] width 1026 height 491
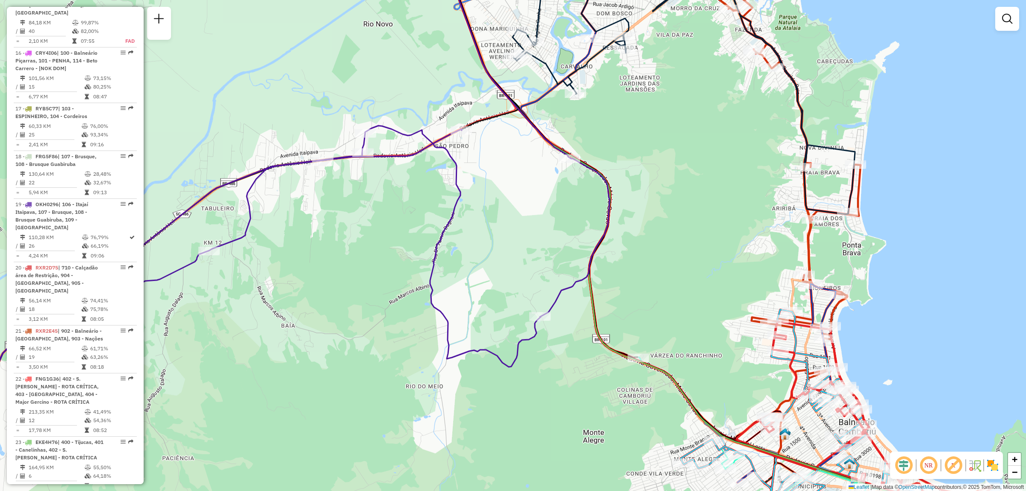
drag, startPoint x: 507, startPoint y: 227, endPoint x: 509, endPoint y: 257, distance: 29.6
click at [509, 257] on div "Janela de atendimento Grade de atendimento Capacidade Transportadoras Veículos …" at bounding box center [513, 245] width 1026 height 491
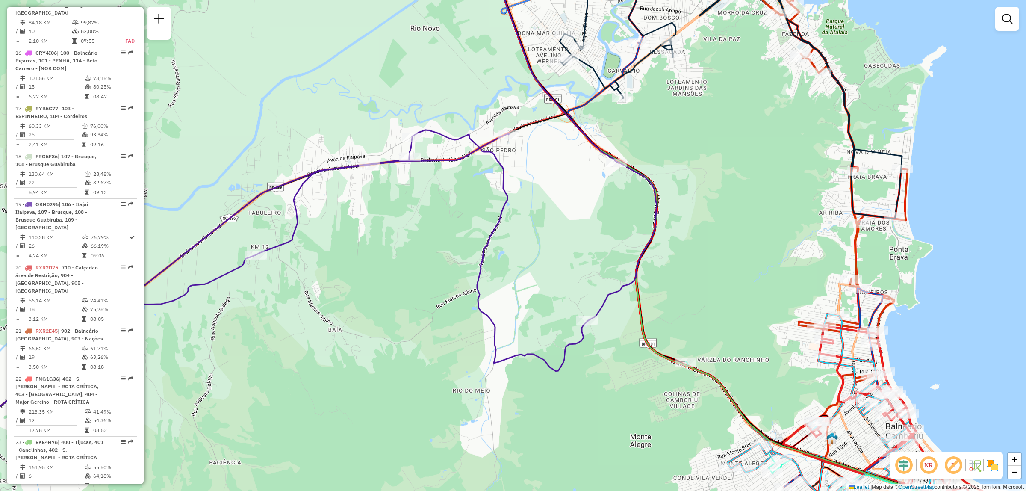
drag, startPoint x: 509, startPoint y: 257, endPoint x: 556, endPoint y: 261, distance: 47.2
click at [556, 261] on div "Janela de atendimento Grade de atendimento Capacidade Transportadoras Veículos …" at bounding box center [513, 245] width 1026 height 491
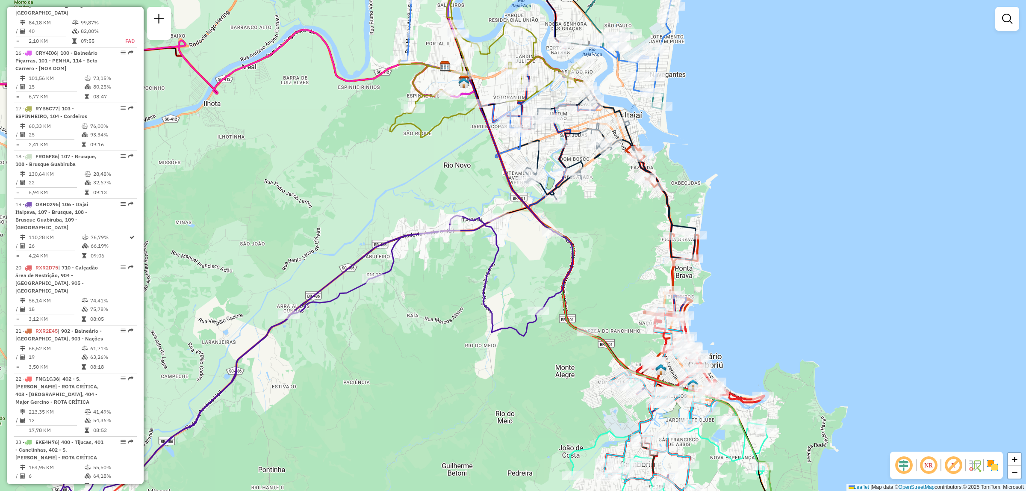
drag, startPoint x: 551, startPoint y: 222, endPoint x: 518, endPoint y: 242, distance: 38.6
click at [518, 242] on div "Janela de atendimento Grade de atendimento Capacidade Transportadoras Veículos …" at bounding box center [513, 245] width 1026 height 491
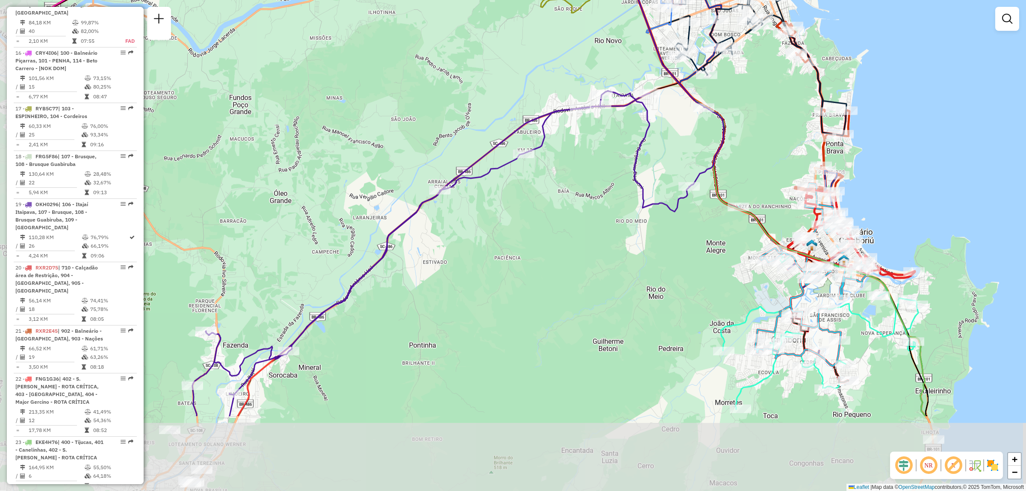
drag, startPoint x: 366, startPoint y: 311, endPoint x: 486, endPoint y: 219, distance: 151.6
click at [486, 219] on div "Janela de atendimento Grade de atendimento Capacidade Transportadoras Veículos …" at bounding box center [513, 245] width 1026 height 491
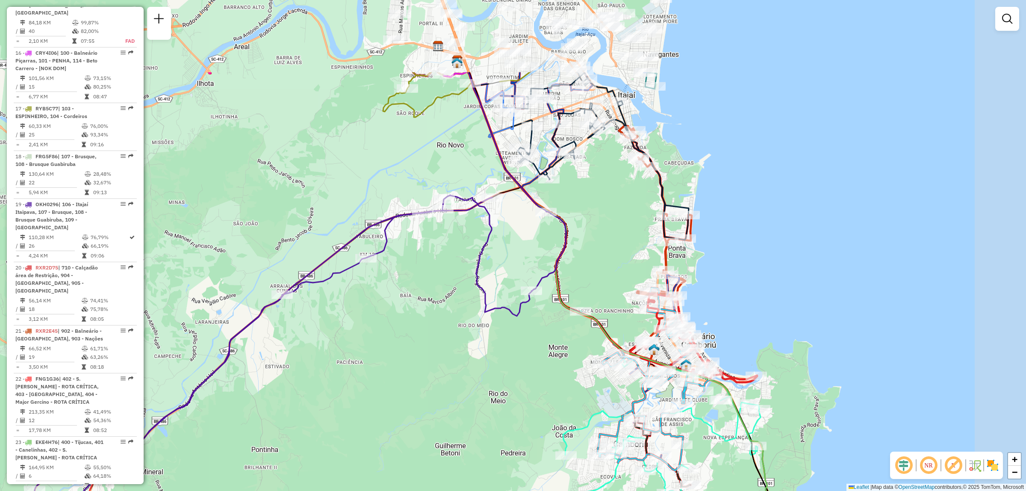
drag, startPoint x: 452, startPoint y: 306, endPoint x: 272, endPoint y: 454, distance: 232.7
click at [272, 454] on div "Janela de atendimento Grade de atendimento Capacidade Transportadoras Veículos …" at bounding box center [513, 245] width 1026 height 491
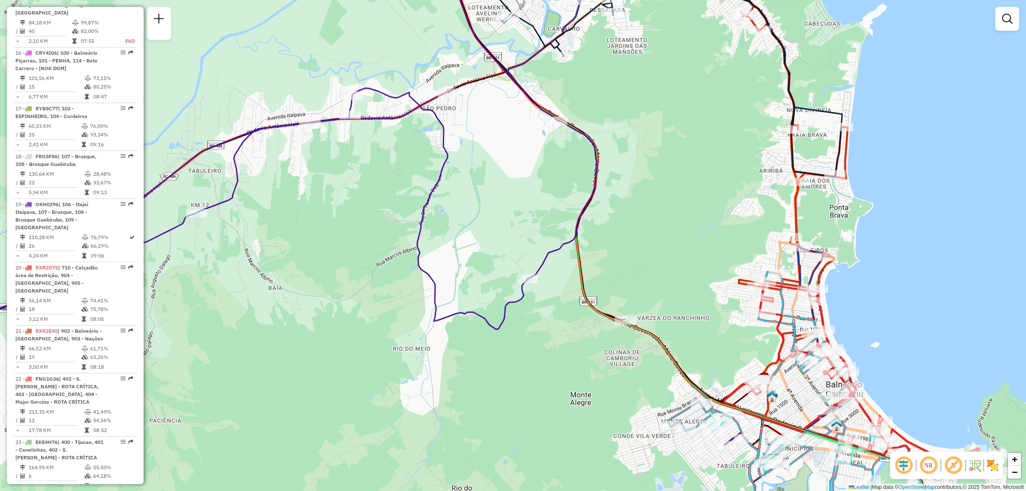
drag, startPoint x: 455, startPoint y: 283, endPoint x: 491, endPoint y: 238, distance: 57.4
click at [491, 238] on div "Janela de atendimento Grade de atendimento Capacidade Transportadoras Veículos …" at bounding box center [513, 245] width 1026 height 491
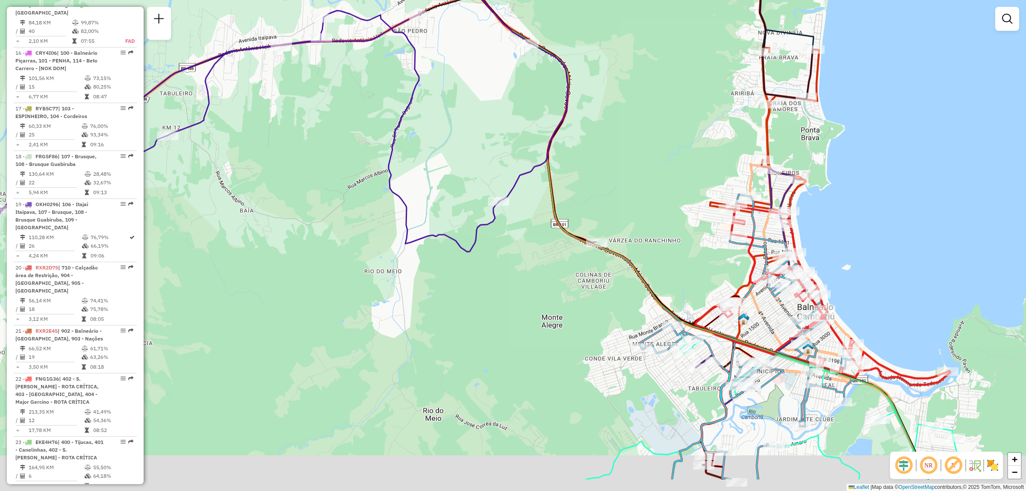
drag, startPoint x: 634, startPoint y: 401, endPoint x: 597, endPoint y: 343, distance: 68.5
click at [597, 343] on div "Janela de atendimento Grade de atendimento Capacidade Transportadoras Veículos …" at bounding box center [513, 245] width 1026 height 491
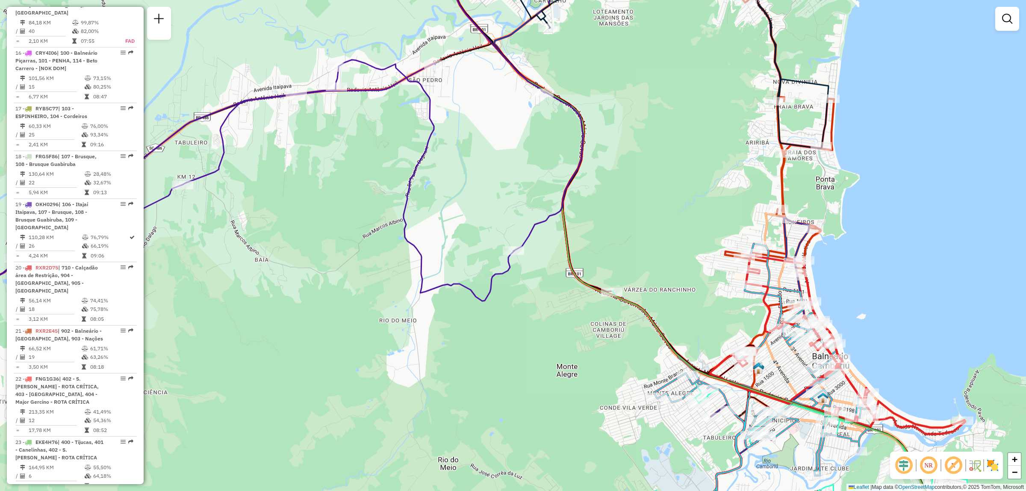
drag, startPoint x: 600, startPoint y: 130, endPoint x: 610, endPoint y: 171, distance: 43.0
click at [610, 171] on div "Janela de atendimento Grade de atendimento Capacidade Transportadoras Veículos …" at bounding box center [513, 245] width 1026 height 491
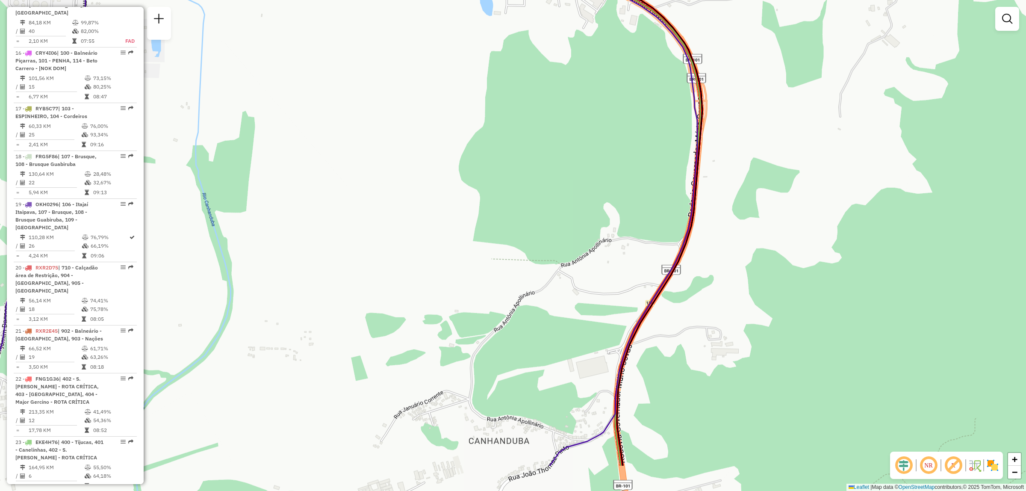
drag, startPoint x: 772, startPoint y: 251, endPoint x: 748, endPoint y: 129, distance: 123.8
click at [749, 131] on div "Janela de atendimento Grade de atendimento Capacidade Transportadoras Veículos …" at bounding box center [513, 245] width 1026 height 491
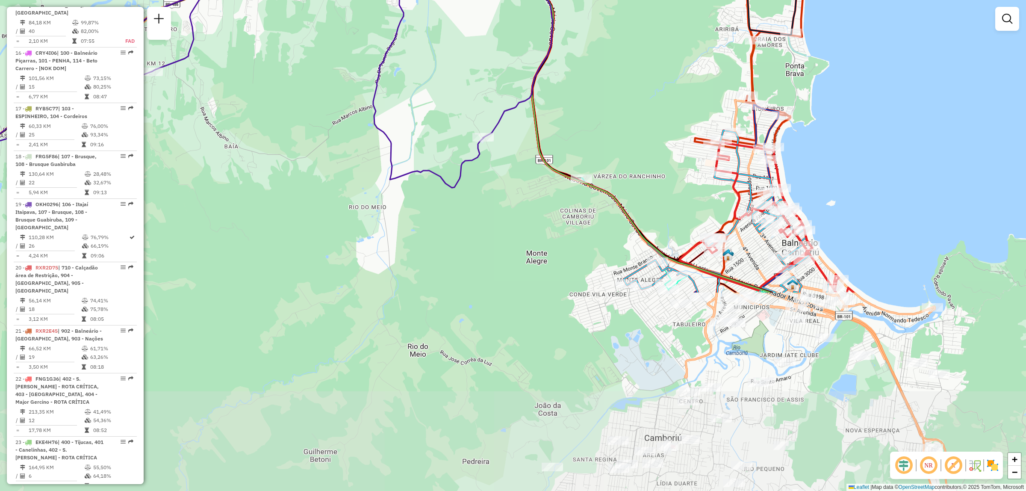
drag, startPoint x: 755, startPoint y: 411, endPoint x: 677, endPoint y: 163, distance: 260.0
click at [677, 163] on div "Janela de atendimento Grade de atendimento Capacidade Transportadoras Veículos …" at bounding box center [513, 245] width 1026 height 491
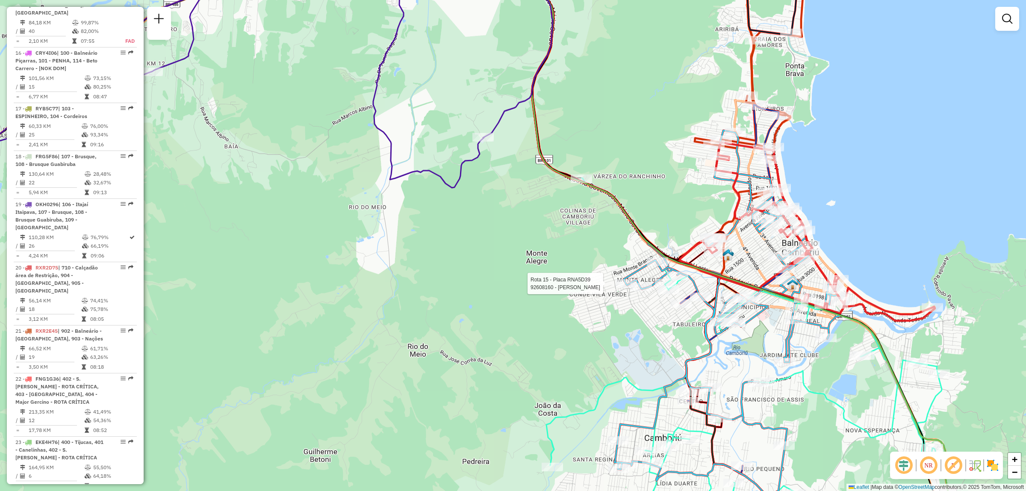
select select "**********"
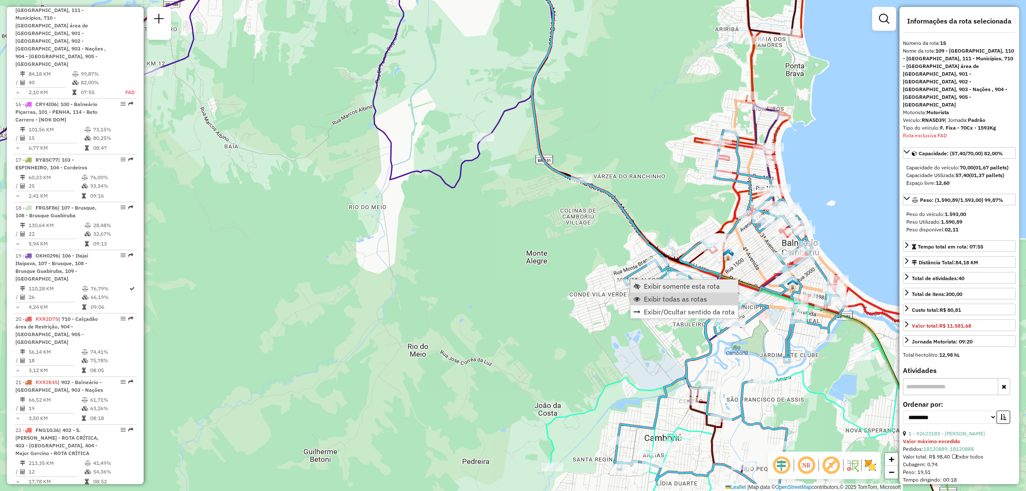
scroll to position [1021, 0]
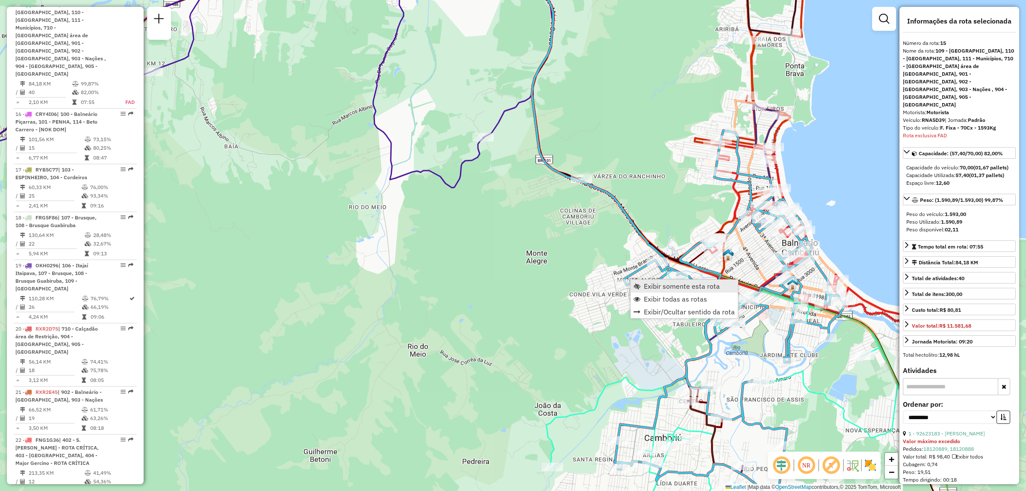
click at [656, 284] on span "Exibir somente esta rota" at bounding box center [682, 286] width 76 height 7
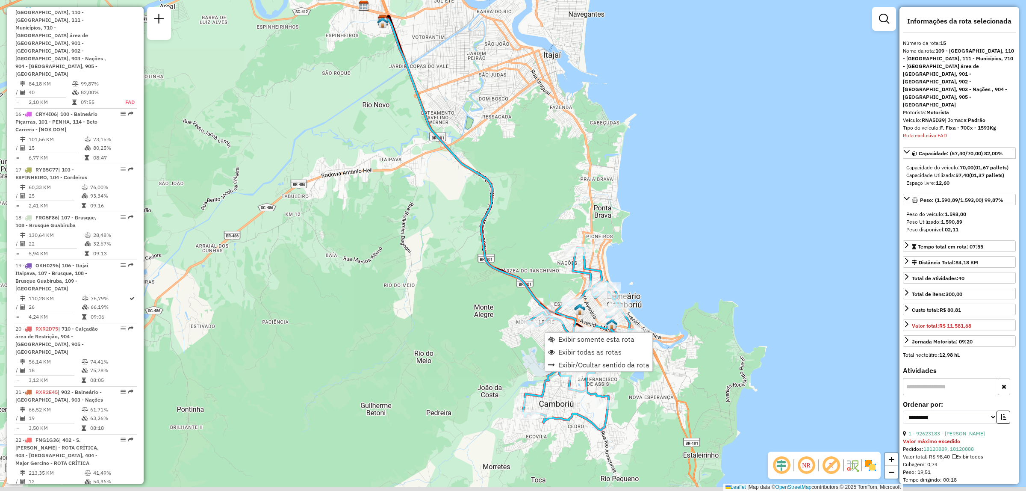
drag, startPoint x: 538, startPoint y: 261, endPoint x: 539, endPoint y: 223, distance: 37.7
click at [539, 223] on div "Janela de atendimento Grade de atendimento Capacidade Transportadoras Veículos …" at bounding box center [513, 245] width 1026 height 491
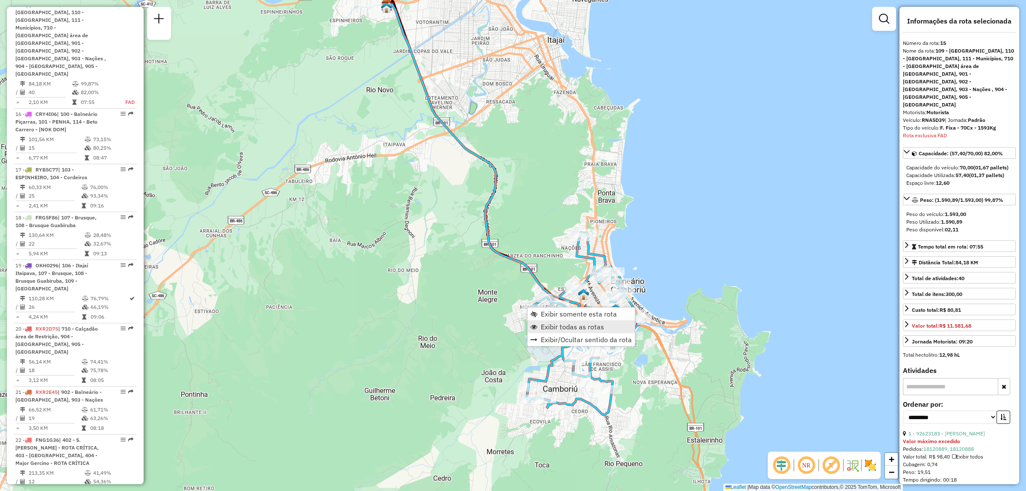
click at [569, 323] on span "Exibir todas as rotas" at bounding box center [572, 326] width 63 height 7
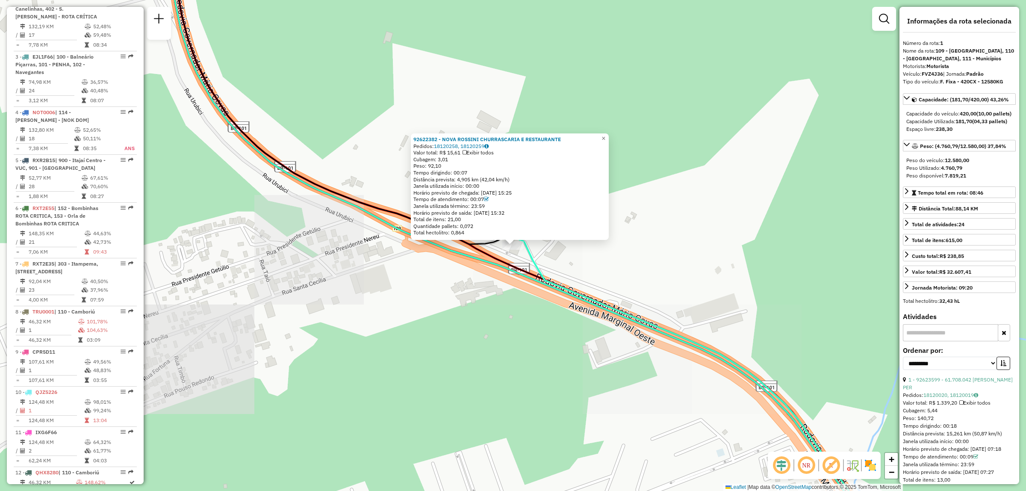
scroll to position [343, 0]
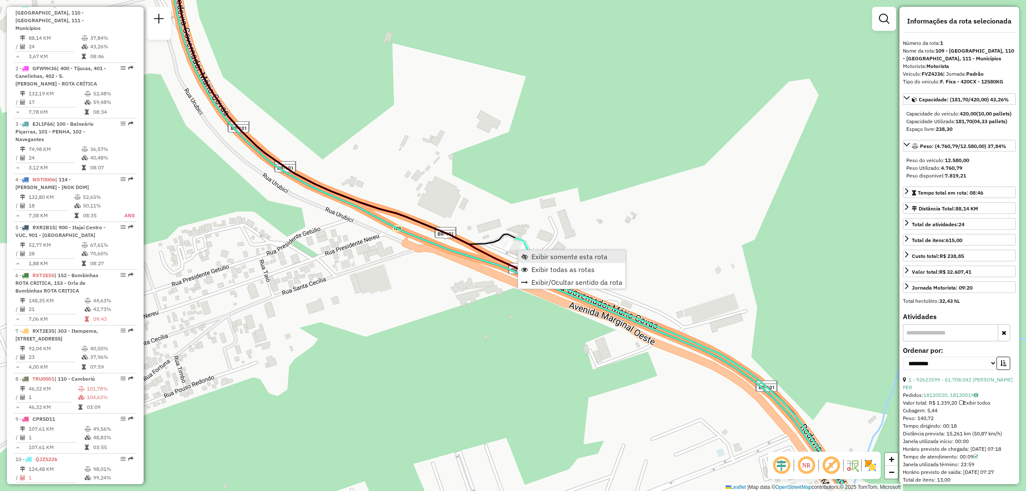
click at [554, 257] on span "Exibir somente esta rota" at bounding box center [570, 256] width 76 height 7
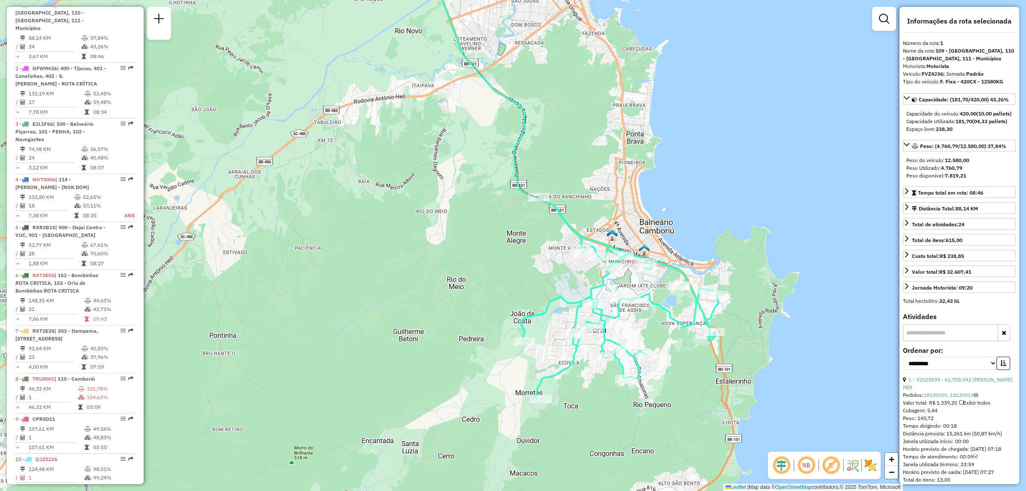
drag, startPoint x: 595, startPoint y: 296, endPoint x: 649, endPoint y: 220, distance: 92.9
click at [649, 220] on div "Janela de atendimento Grade de atendimento Capacidade Transportadoras Veículos …" at bounding box center [513, 245] width 1026 height 491
click at [550, 222] on link "Exibir todas as rotas" at bounding box center [592, 223] width 107 height 13
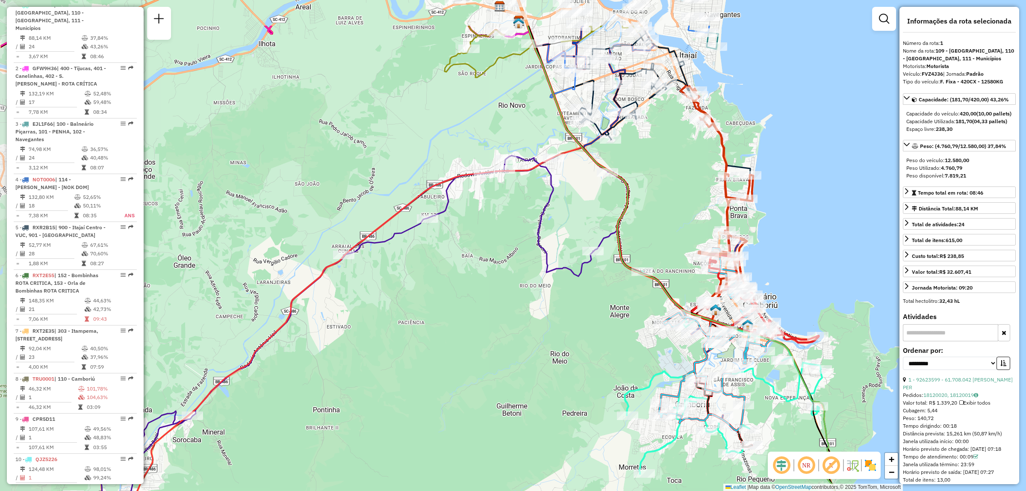
drag, startPoint x: 532, startPoint y: 261, endPoint x: 566, endPoint y: 279, distance: 37.9
click at [566, 279] on div "Janela de atendimento Grade de atendimento Capacidade Transportadoras Veículos …" at bounding box center [513, 245] width 1026 height 491
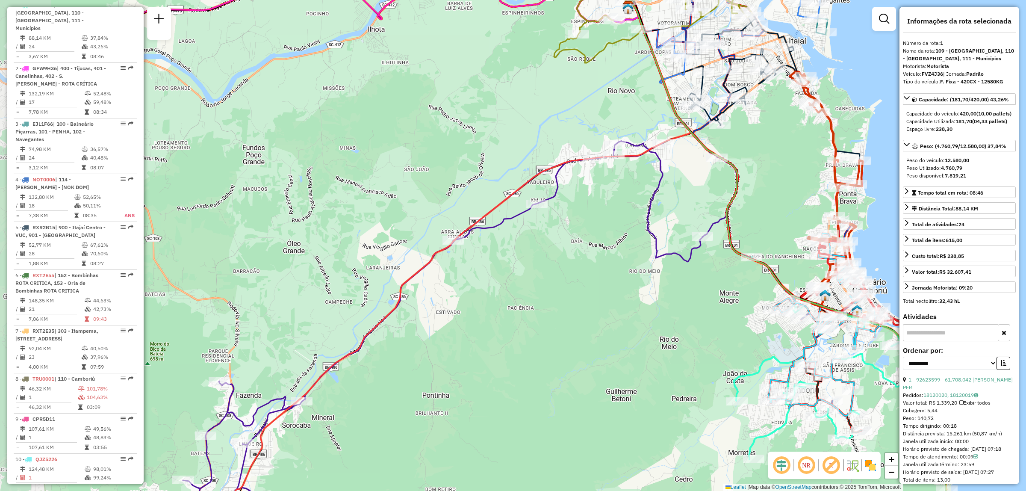
drag, startPoint x: 590, startPoint y: 199, endPoint x: 700, endPoint y: 184, distance: 110.4
click at [700, 184] on div "Janela de atendimento Grade de atendimento Capacidade Transportadoras Veículos …" at bounding box center [513, 245] width 1026 height 491
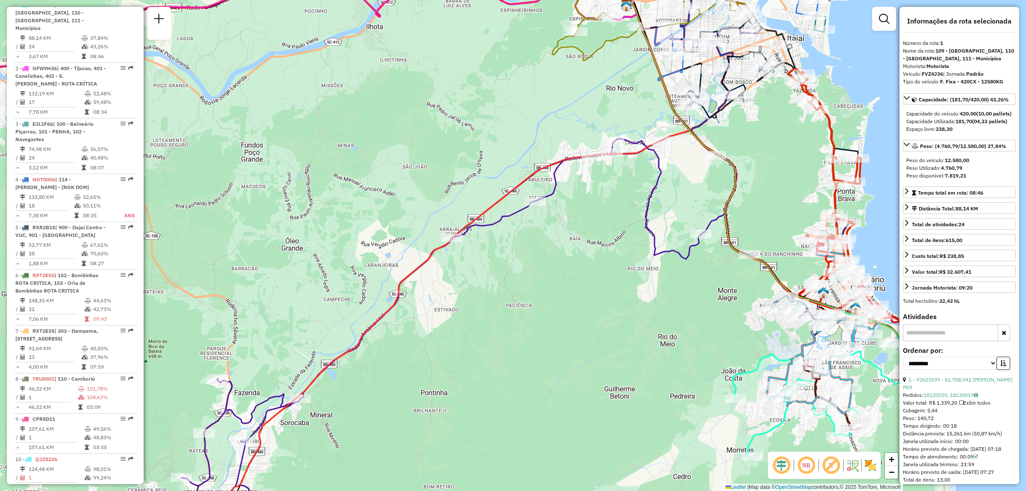
click at [628, 298] on div "Janela de atendimento Grade de atendimento Capacidade Transportadoras Veículos …" at bounding box center [513, 245] width 1026 height 491
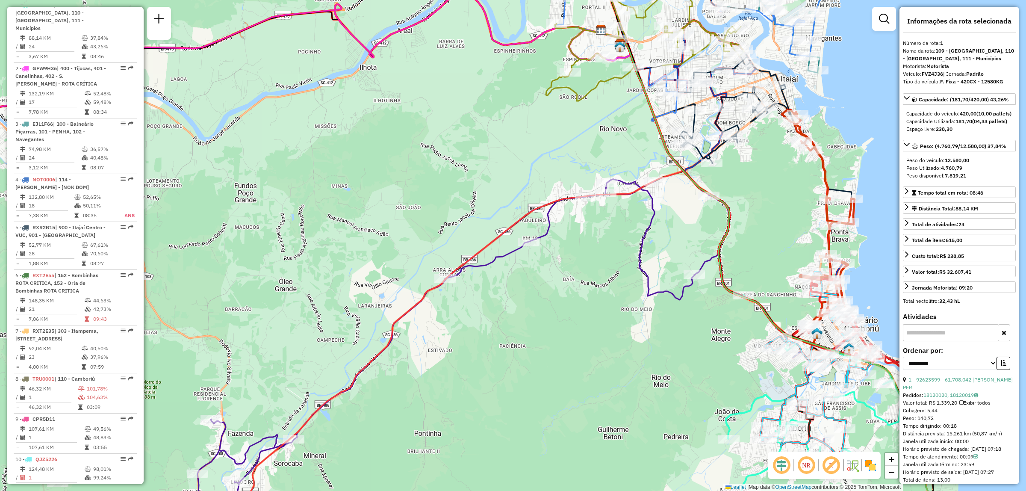
drag, startPoint x: 653, startPoint y: 212, endPoint x: 647, endPoint y: 251, distance: 40.4
click at [647, 251] on div "Janela de atendimento Grade de atendimento Capacidade Transportadoras Veículos …" at bounding box center [513, 245] width 1026 height 491
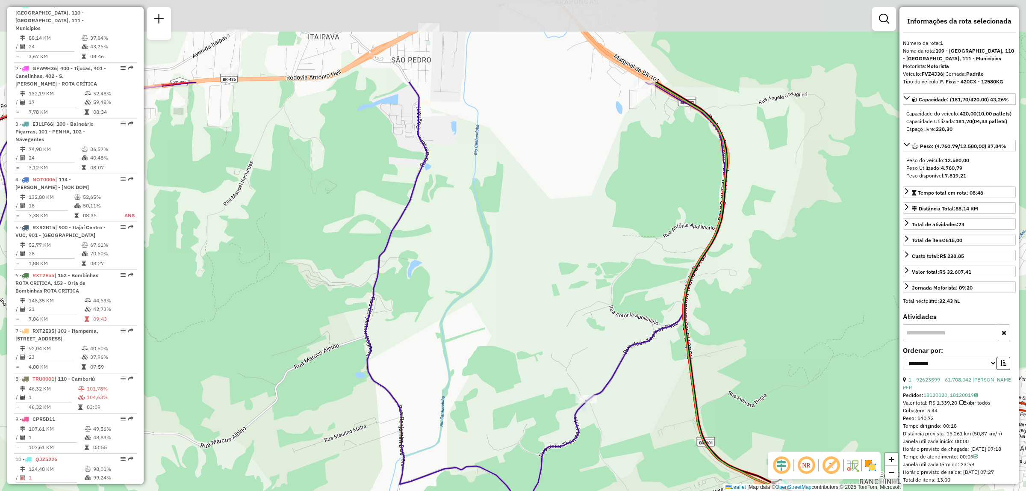
drag, startPoint x: 709, startPoint y: 166, endPoint x: 746, endPoint y: 304, distance: 142.8
click at [746, 304] on div "Janela de atendimento Grade de atendimento Capacidade Transportadoras Veículos …" at bounding box center [513, 245] width 1026 height 491
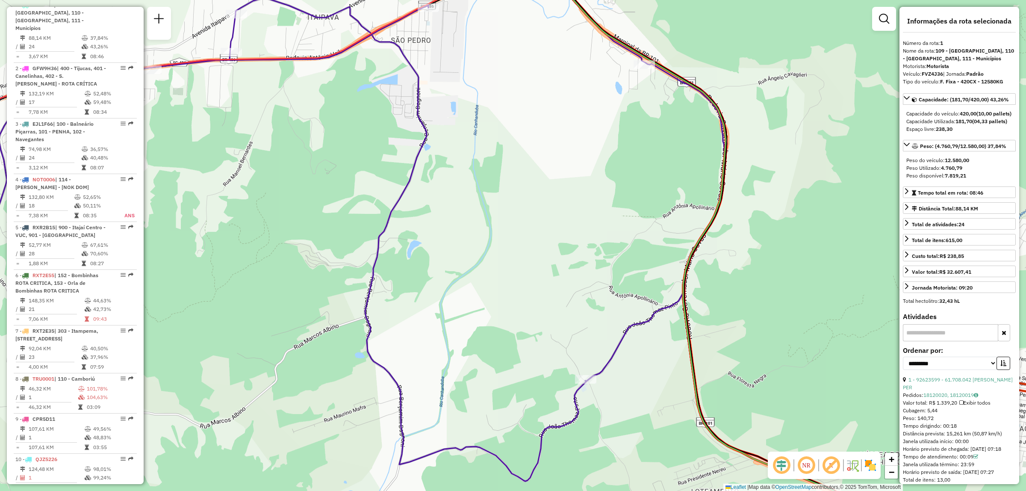
drag, startPoint x: 789, startPoint y: 188, endPoint x: 779, endPoint y: 145, distance: 44.7
click at [779, 145] on div "Janela de atendimento Grade de atendimento Capacidade Transportadoras Veículos …" at bounding box center [513, 245] width 1026 height 491
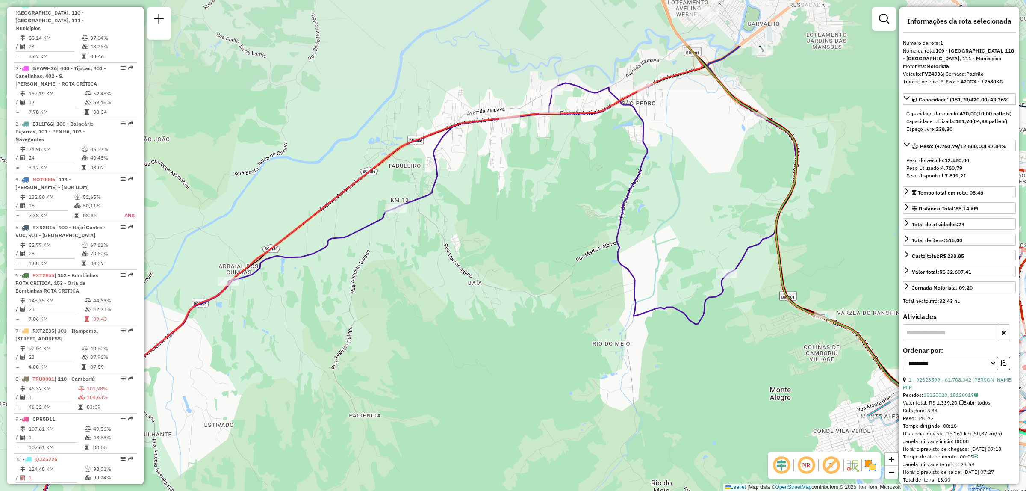
drag, startPoint x: 635, startPoint y: 128, endPoint x: 683, endPoint y: 232, distance: 114.6
click at [683, 232] on div "Janela de atendimento Grade de atendimento Capacidade Transportadoras Veículos …" at bounding box center [513, 245] width 1026 height 491
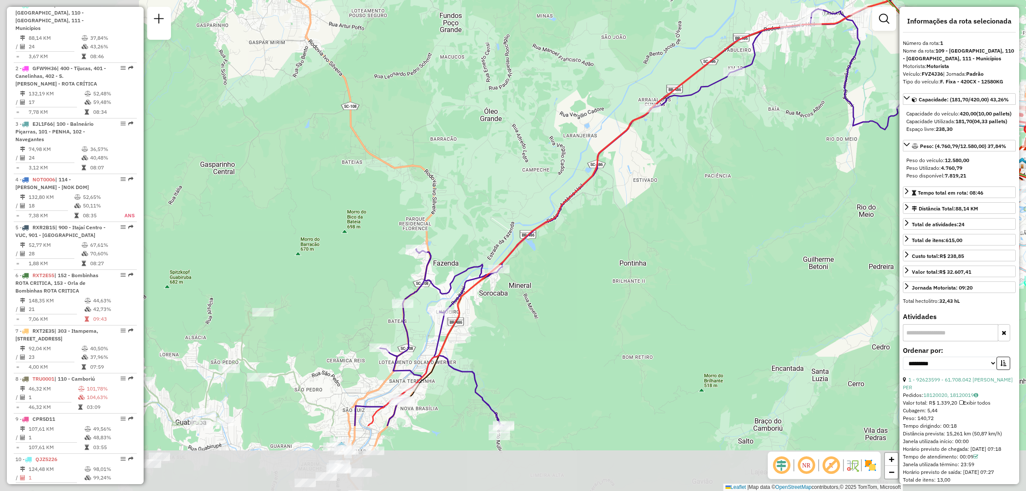
drag, startPoint x: 587, startPoint y: 334, endPoint x: 789, endPoint y: 204, distance: 240.8
click at [789, 204] on div "Janela de atendimento Grade de atendimento Capacidade Transportadoras Veículos …" at bounding box center [513, 245] width 1026 height 491
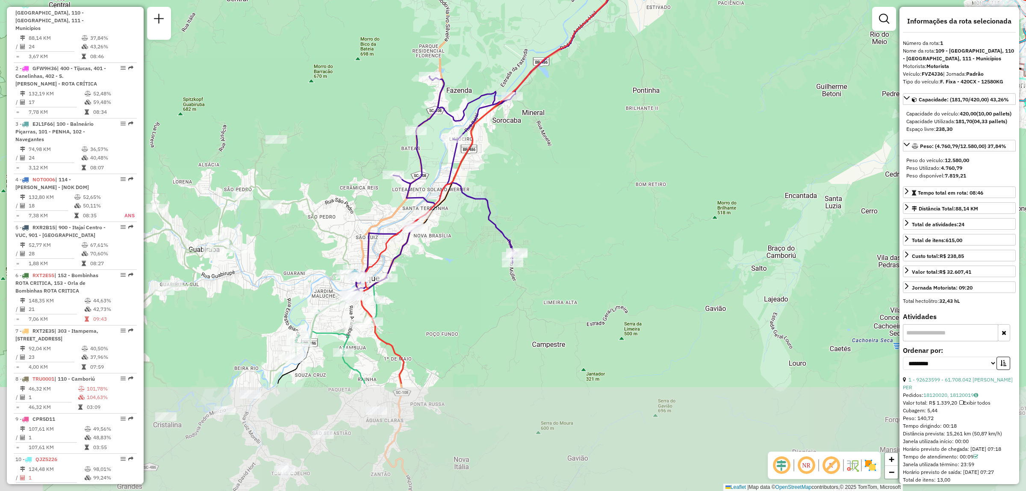
drag, startPoint x: 627, startPoint y: 266, endPoint x: 619, endPoint y: 152, distance: 114.4
click at [619, 152] on div "Janela de atendimento Grade de atendimento Capacidade Transportadoras Veículos …" at bounding box center [513, 245] width 1026 height 491
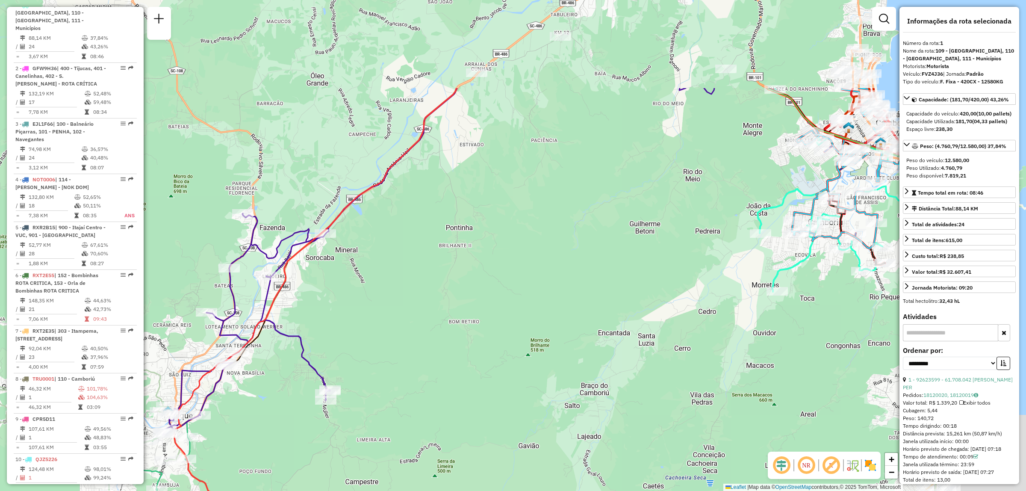
drag, startPoint x: 664, startPoint y: 151, endPoint x: 467, endPoint y: 303, distance: 248.8
click at [467, 303] on div "Janela de atendimento Grade de atendimento Capacidade Transportadoras Veículos …" at bounding box center [513, 245] width 1026 height 491
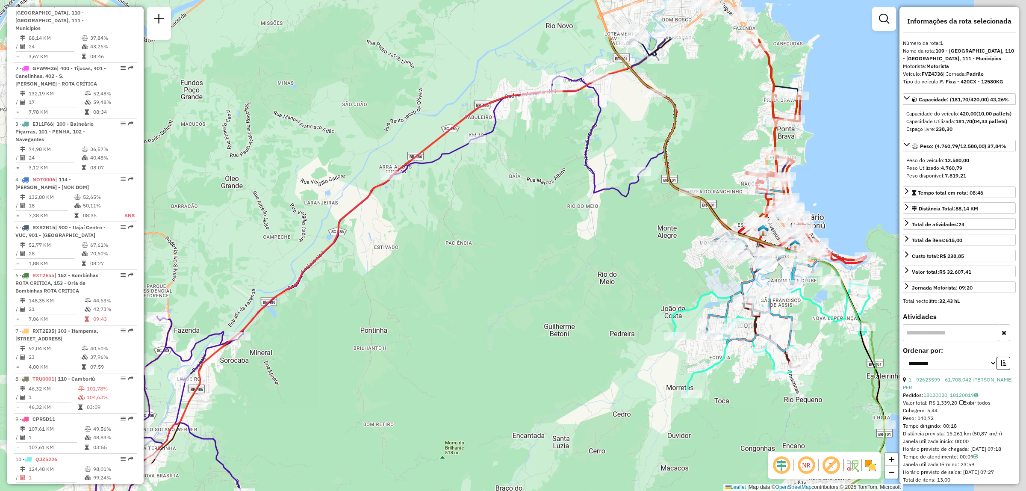
drag, startPoint x: 668, startPoint y: 195, endPoint x: 609, endPoint y: 260, distance: 87.2
click at [609, 260] on div "Janela de atendimento Grade de atendimento Capacidade Transportadoras Veículos …" at bounding box center [513, 245] width 1026 height 491
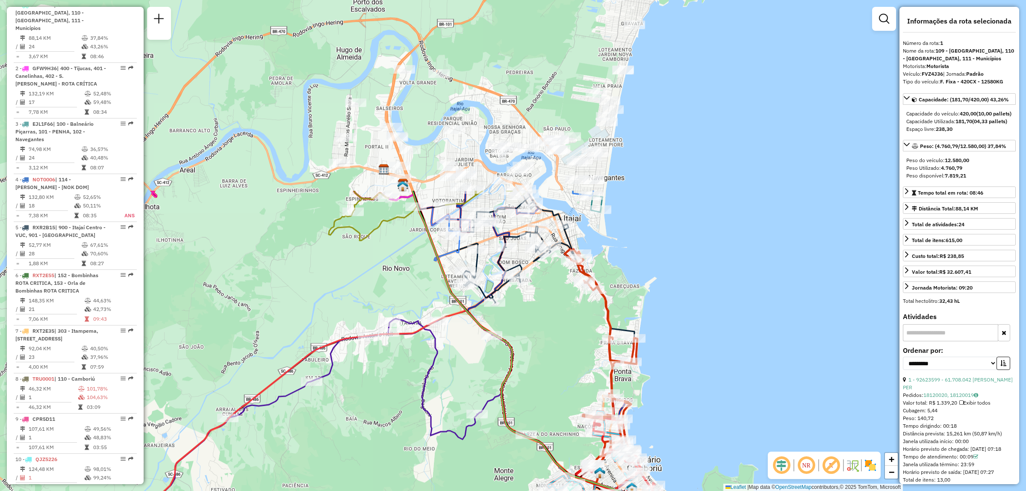
drag, startPoint x: 629, startPoint y: 206, endPoint x: 486, endPoint y: 437, distance: 271.5
click at [486, 437] on div "Janela de atendimento Grade de atendimento Capacidade Transportadoras Veículos …" at bounding box center [513, 245] width 1026 height 491
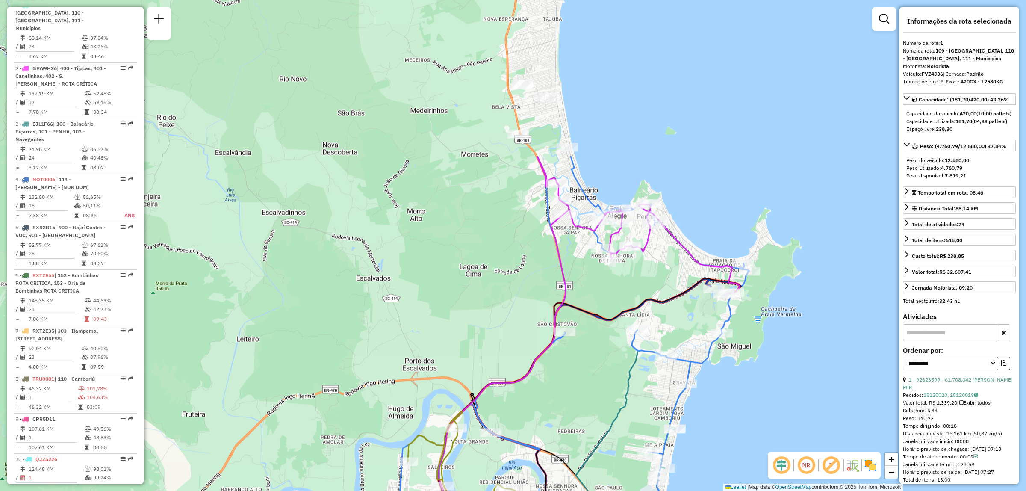
drag, startPoint x: 487, startPoint y: 123, endPoint x: 495, endPoint y: 326, distance: 203.7
click at [495, 326] on div "Rota 5 - Placa RXR2B15 92623364 - 60.870.837 [PERSON_NAME] DE OLIVEI Rota 5 - P…" at bounding box center [513, 245] width 1026 height 491
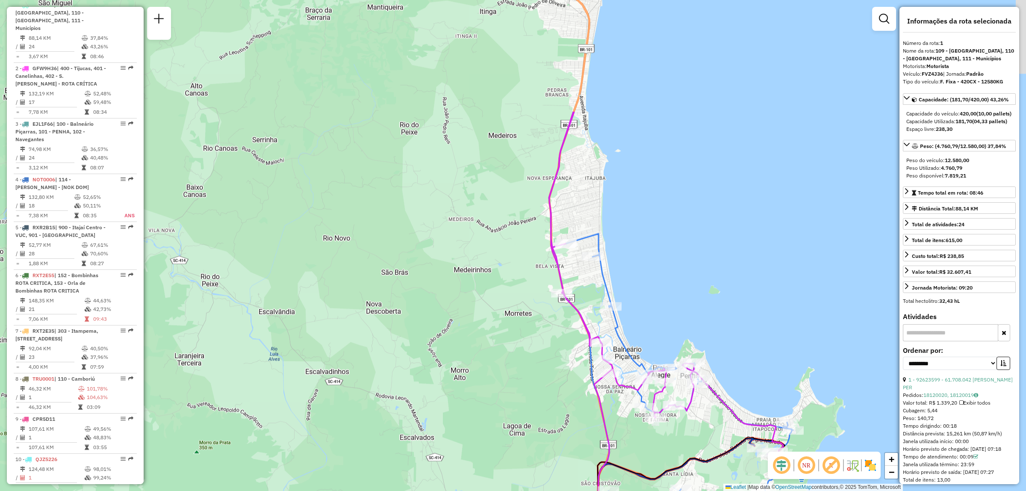
drag, startPoint x: 315, startPoint y: 99, endPoint x: 364, endPoint y: 260, distance: 168.2
click at [364, 260] on div "Rota 5 - Placa RXR2B15 92623364 - 60.870.837 [PERSON_NAME] DE OLIVEI Rota 5 - P…" at bounding box center [513, 245] width 1026 height 491
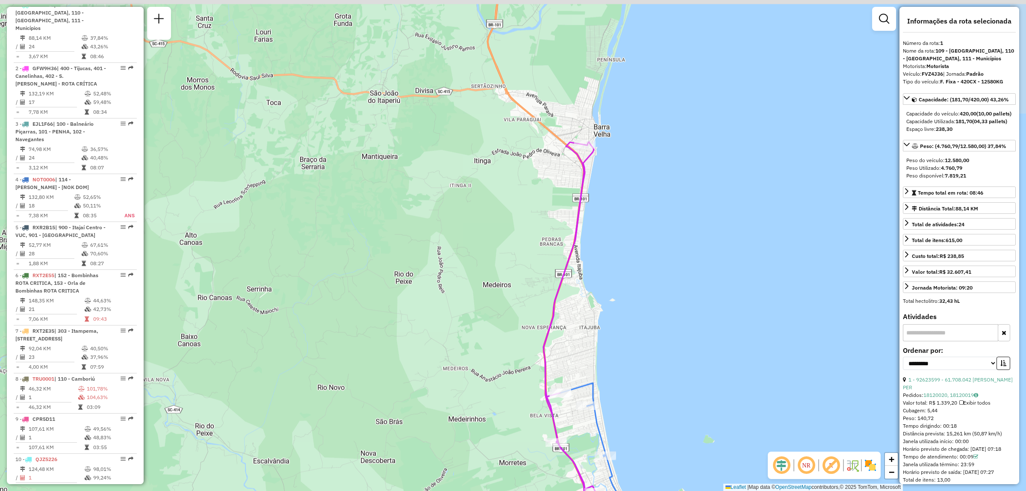
drag, startPoint x: 409, startPoint y: 139, endPoint x: 400, endPoint y: 272, distance: 132.5
click at [400, 272] on div "Rota 5 - Placa RXR2B15 92623364 - 60.870.837 [PERSON_NAME] DE OLIVEI Rota 5 - P…" at bounding box center [513, 245] width 1026 height 491
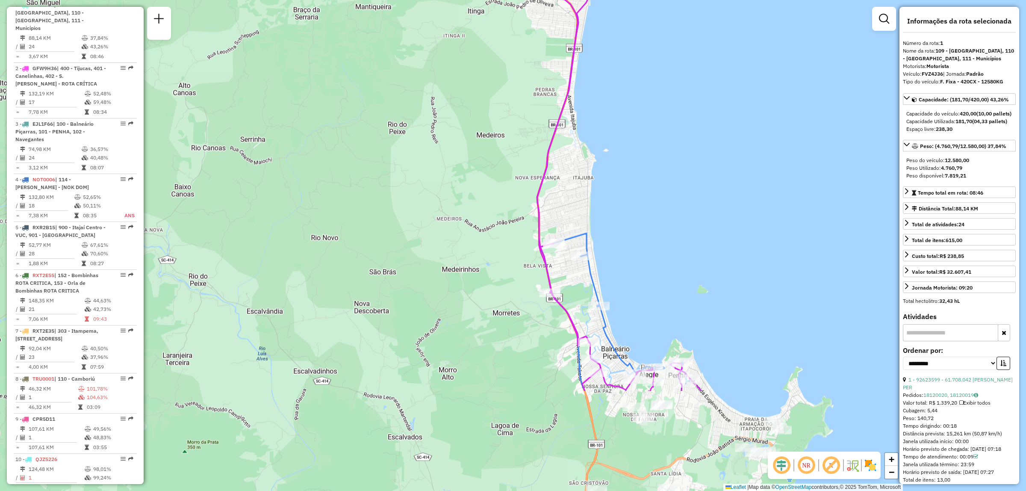
drag, startPoint x: 392, startPoint y: 327, endPoint x: 385, endPoint y: 177, distance: 149.8
click at [385, 177] on div "Rota 5 - Placa RXR2B15 92623364 - 60.870.837 [PERSON_NAME] DE OLIVEI Rota 5 - P…" at bounding box center [513, 245] width 1026 height 491
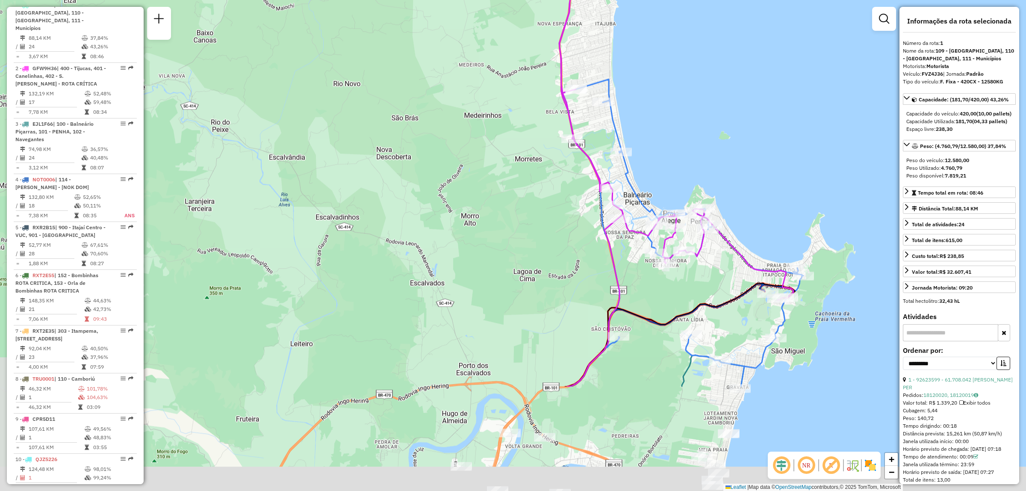
drag, startPoint x: 408, startPoint y: 369, endPoint x: 430, endPoint y: 216, distance: 154.7
click at [430, 216] on div "Rota 5 - Placa RXR2B15 92623364 - 60.870.837 [PERSON_NAME] DE OLIVEI Rota 5 - P…" at bounding box center [513, 245] width 1026 height 491
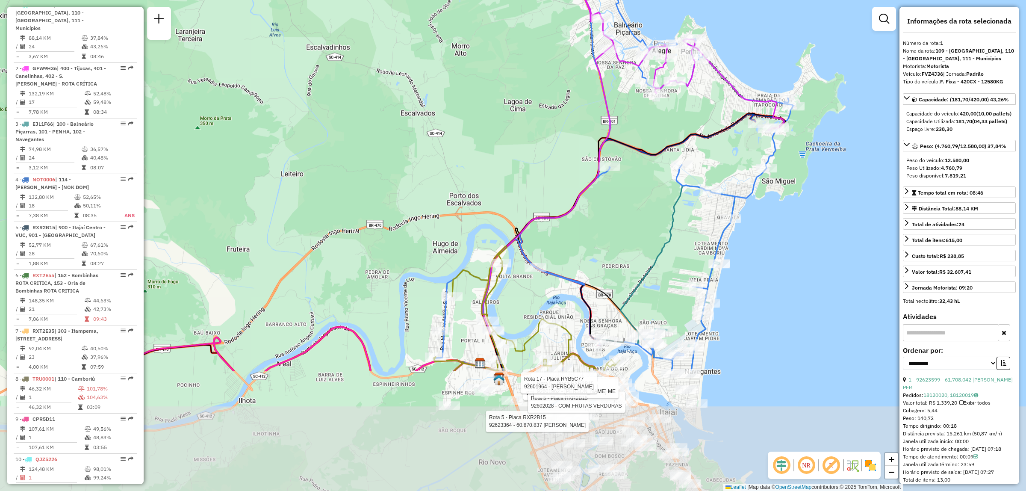
drag, startPoint x: 453, startPoint y: 373, endPoint x: 444, endPoint y: 204, distance: 170.0
click at [444, 204] on div "Rota 5 - Placa RXR2B15 92623364 - 60.870.837 [PERSON_NAME] DE OLIVEI Rota 5 - P…" at bounding box center [513, 245] width 1026 height 491
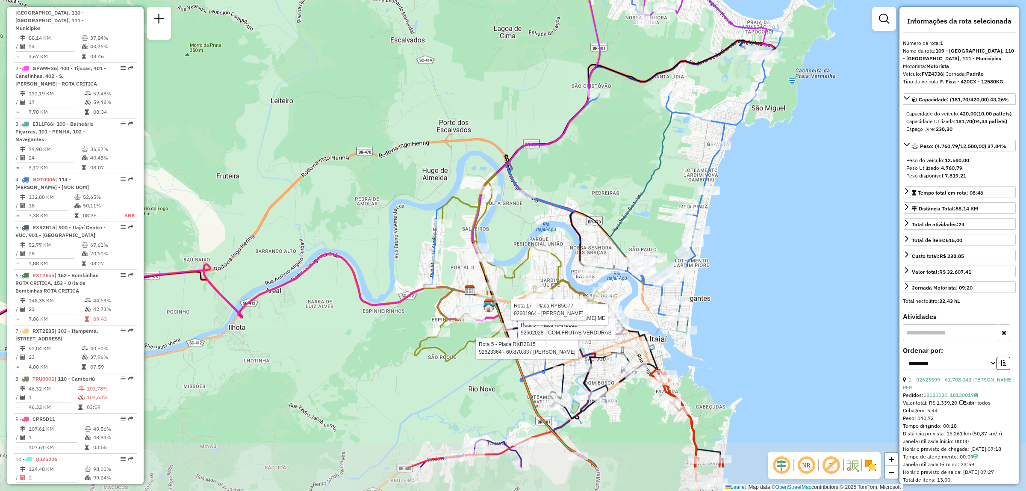
drag, startPoint x: 473, startPoint y: 362, endPoint x: 462, endPoint y: 289, distance: 73.8
click at [462, 289] on icon at bounding box center [514, 267] width 198 height 188
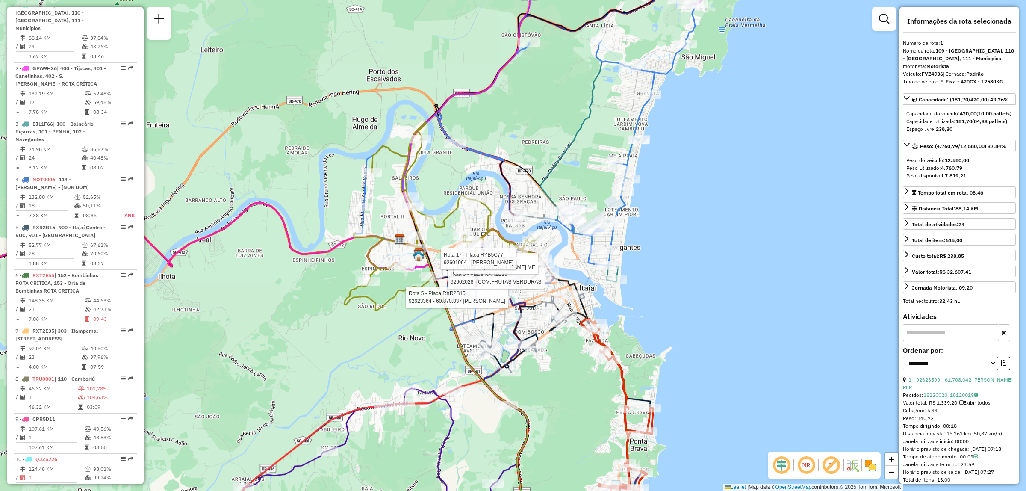
drag, startPoint x: 402, startPoint y: 390, endPoint x: 338, endPoint y: 346, distance: 78.0
click at [338, 346] on div "Rota 5 - Placa RXR2B15 92623364 - 60.870.837 [PERSON_NAME] DE OLIVEI Rota 5 - P…" at bounding box center [513, 245] width 1026 height 491
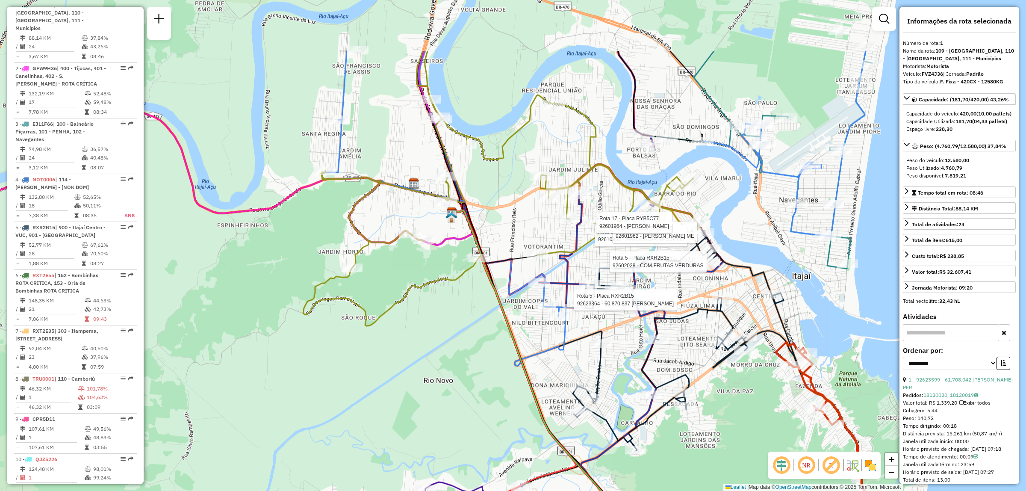
drag, startPoint x: 597, startPoint y: 251, endPoint x: 423, endPoint y: 352, distance: 200.4
click at [423, 352] on div "Rota 5 - Placa RXR2B15 92623364 - 60.870.837 [PERSON_NAME] DE OLIVEI Rota 5 - P…" at bounding box center [513, 245] width 1026 height 491
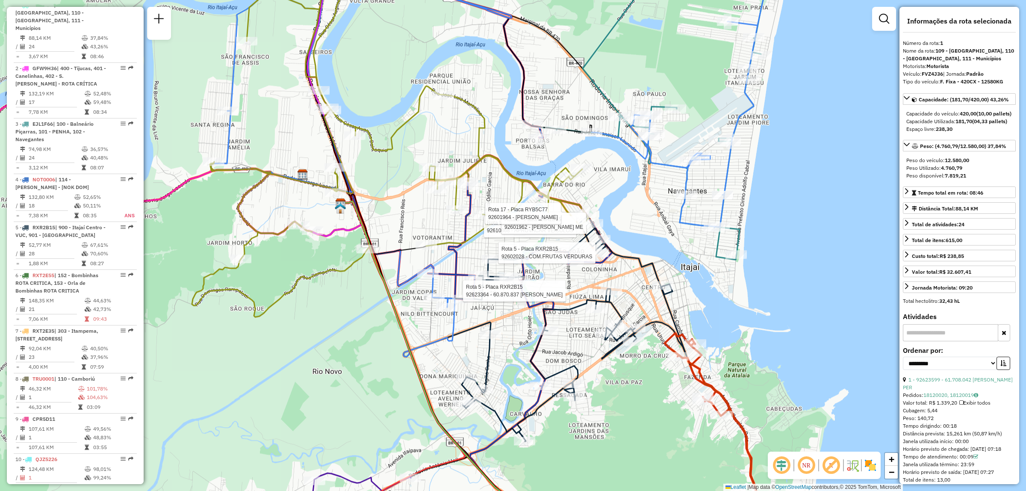
drag, startPoint x: 508, startPoint y: 219, endPoint x: 396, endPoint y: 210, distance: 111.6
click at [396, 210] on div "Rota 5 - Placa RXR2B15 92623364 - 60.870.837 [PERSON_NAME] DE OLIVEI Rota 5 - P…" at bounding box center [513, 245] width 1026 height 491
click at [875, 196] on div "Rota 5 - Placa RXR2B15 92623364 - 60.870.837 [PERSON_NAME] DE OLIVEI Rota 5 - P…" at bounding box center [513, 245] width 1026 height 491
